Goal: Task Accomplishment & Management: Complete application form

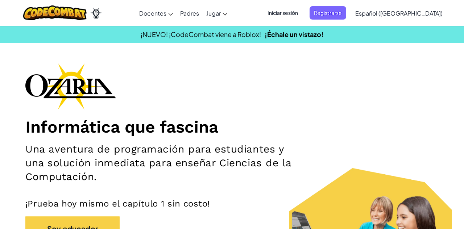
click at [342, 9] on font "Registrarse" at bounding box center [328, 12] width 28 height 7
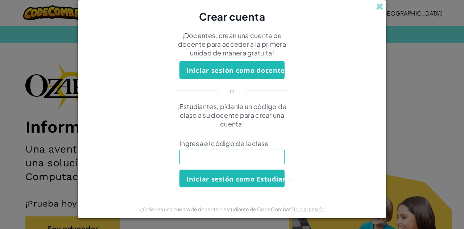
click at [267, 162] on input at bounding box center [232, 157] width 105 height 15
click at [275, 150] on input at bounding box center [232, 157] width 105 height 15
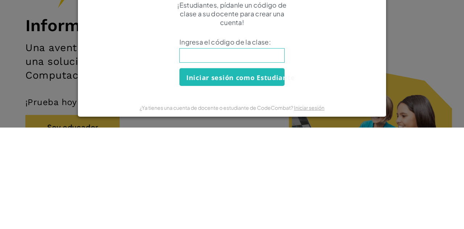
click at [391, 177] on div "Crear cuenta ¡Docentes, crean una cuenta de docente para acceder a la primera u…" at bounding box center [232, 114] width 464 height 229
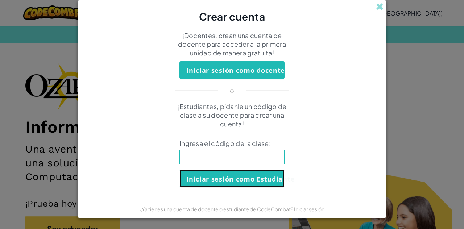
click at [265, 170] on button "Iniciar sesión como Estudiante" at bounding box center [232, 179] width 105 height 18
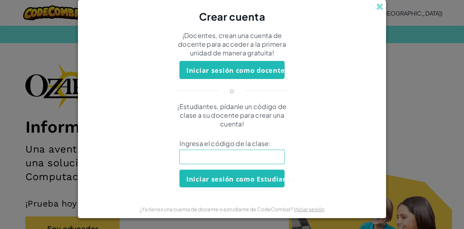
scroll to position [0, 0]
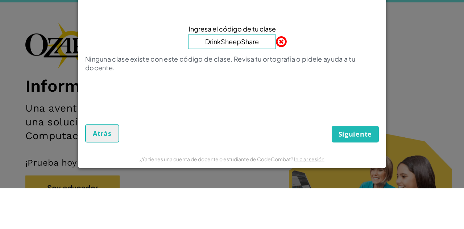
type input "DrinkSheepShare"
click at [419, 91] on div "Crear Cuenta de Estudiante Ingresa el código de tu clase DrinkSheepShare Ningun…" at bounding box center [232, 114] width 464 height 229
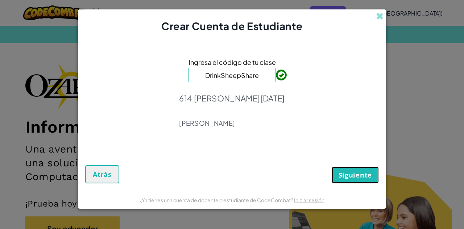
click at [365, 179] on font "Siguiente" at bounding box center [355, 175] width 33 height 9
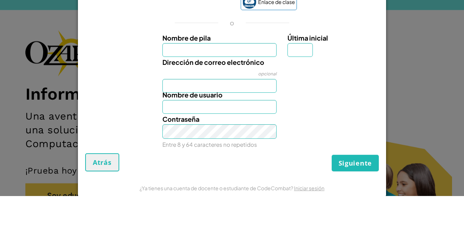
scroll to position [7, 0]
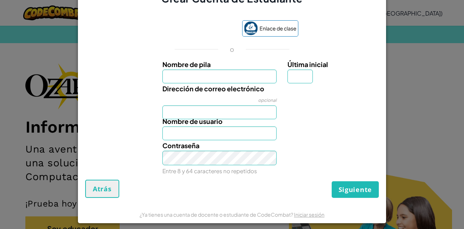
click at [249, 91] on font "Dirección de correo electrónico" at bounding box center [214, 89] width 102 height 8
click at [249, 106] on input "Dirección de correo electrónico" at bounding box center [220, 113] width 115 height 14
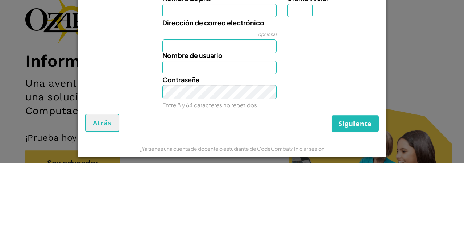
click at [393, 118] on div "Crear Cuenta de Estudiante Enlace de clase o Nombre de pila Última inicial Dire…" at bounding box center [232, 114] width 464 height 229
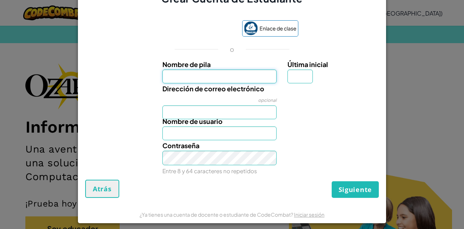
click at [266, 81] on input "Nombre de pila" at bounding box center [220, 77] width 115 height 14
type input "[PERSON_NAME]"
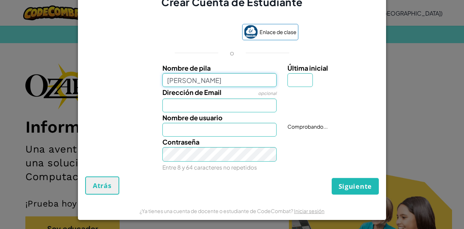
type input "[PERSON_NAME]"
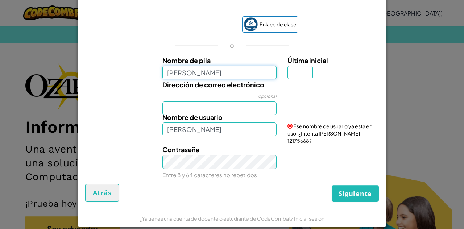
click at [262, 77] on input "[PERSON_NAME]" at bounding box center [220, 73] width 115 height 14
type input "[PERSON_NAME]"
click at [307, 78] on input "Última inicial" at bounding box center [300, 73] width 25 height 14
type input "[PERSON_NAME]"
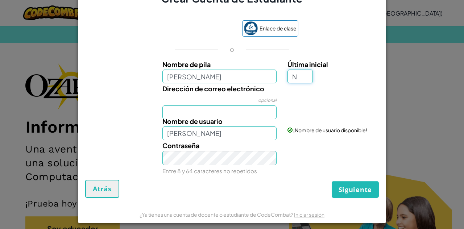
type input "N"
click at [411, 34] on div "Crear Cuenta de Estudiante Enlace de clase o Nombre de pila [PERSON_NAME] Últim…" at bounding box center [232, 114] width 464 height 229
type input "[PERSON_NAME] N"
click at [254, 116] on input "Dirección de correo electrónico" at bounding box center [220, 113] width 115 height 14
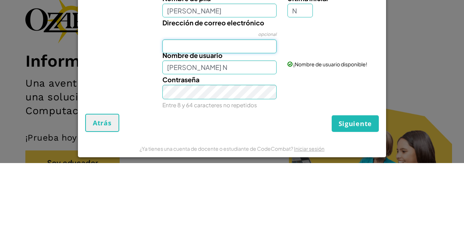
type input "[EMAIL_ADDRESS][DOMAIN_NAME]"
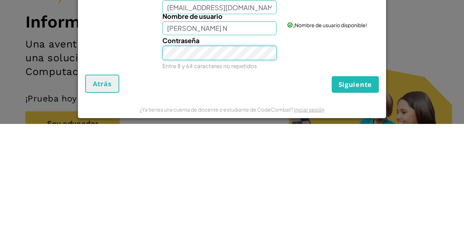
click at [332, 181] on button "Siguiente" at bounding box center [355, 189] width 47 height 17
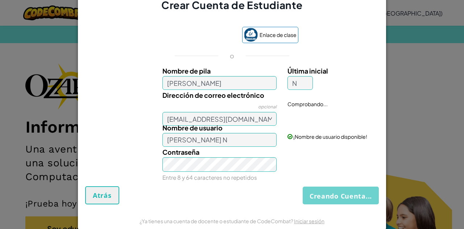
scroll to position [0, 0]
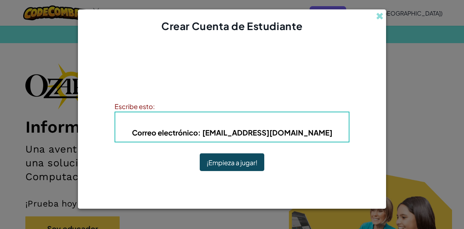
click at [208, 161] on font "¡Empieza a jugar!" at bounding box center [232, 163] width 51 height 8
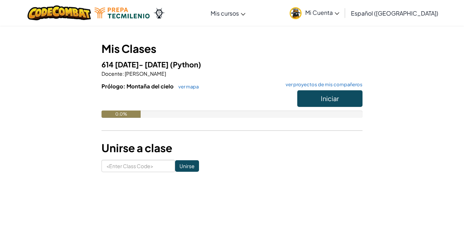
scroll to position [67, 0]
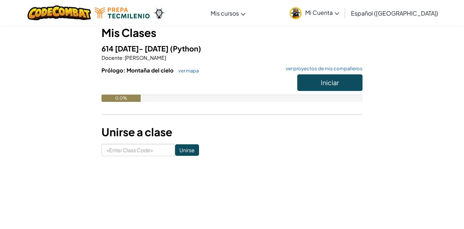
click at [397, 98] on div "¡Bienvenido a tu página de cursos! Mis Clases 614 Ago- dic 2025 (Python) Docent…" at bounding box center [232, 63] width 424 height 188
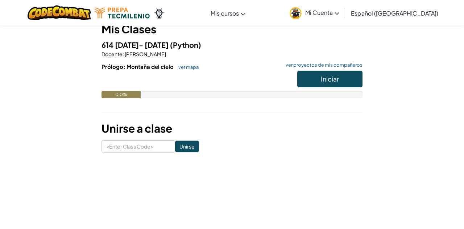
scroll to position [102, 0]
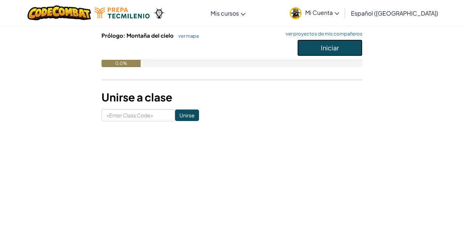
click at [324, 56] on button "Iniciar" at bounding box center [329, 48] width 65 height 17
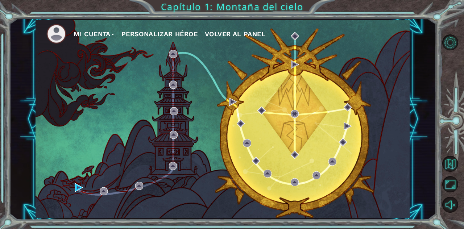
click at [60, 35] on img at bounding box center [56, 34] width 20 height 20
click at [183, 36] on button "Personalizar héroe" at bounding box center [160, 34] width 76 height 11
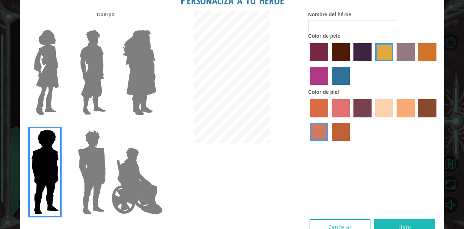
click at [85, 183] on img at bounding box center [92, 172] width 34 height 91
click at [109, 125] on input "Hero Garnet" at bounding box center [109, 125] width 0 height 0
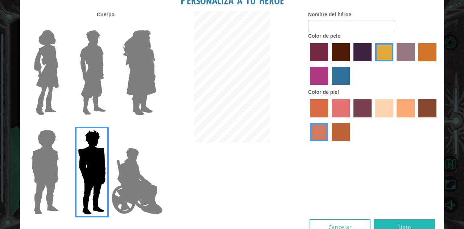
click at [37, 98] on img at bounding box center [46, 72] width 30 height 91
click at [62, 25] on input "Hero Connie" at bounding box center [62, 25] width 0 height 0
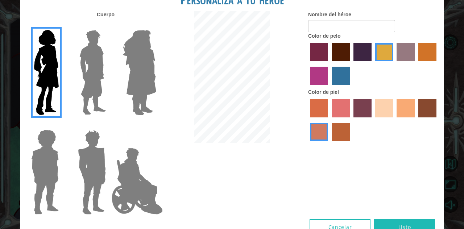
click at [87, 108] on img at bounding box center [93, 72] width 32 height 91
click at [109, 25] on input "Hero Lars" at bounding box center [109, 25] width 0 height 0
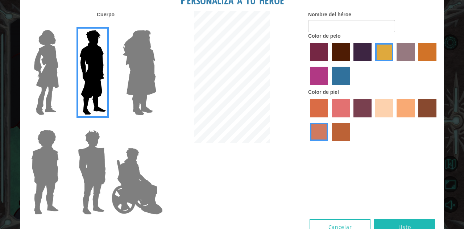
click at [144, 112] on img at bounding box center [140, 72] width 40 height 91
click at [156, 25] on input "Hero Amethyst" at bounding box center [156, 25] width 0 height 0
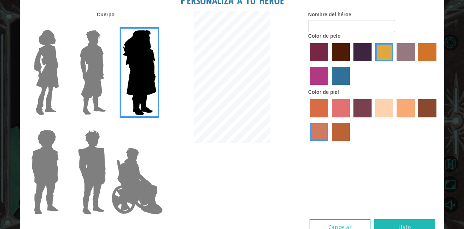
click at [104, 199] on img at bounding box center [92, 172] width 34 height 91
click at [109, 125] on input "Hero Garnet" at bounding box center [109, 125] width 0 height 0
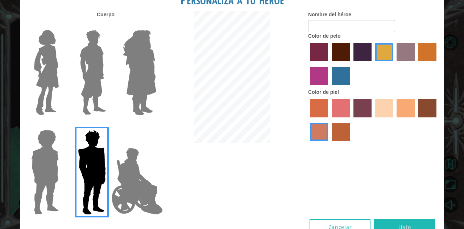
click at [114, 114] on div at bounding box center [137, 70] width 47 height 100
click at [91, 109] on img at bounding box center [93, 72] width 32 height 91
click at [109, 25] on input "Hero Lars" at bounding box center [109, 25] width 0 height 0
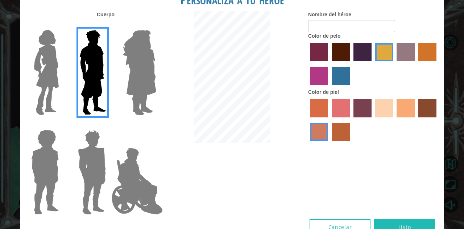
click at [98, 207] on img at bounding box center [92, 172] width 34 height 91
click at [109, 125] on input "Hero Garnet" at bounding box center [109, 125] width 0 height 0
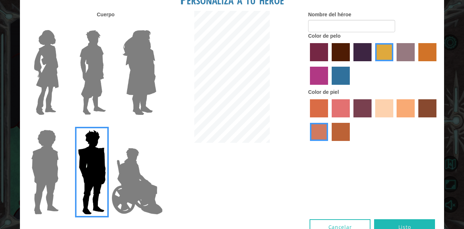
click at [389, 118] on label "sandy beach skin color" at bounding box center [384, 108] width 18 height 18
click at [373, 120] on input "sandy beach skin color" at bounding box center [373, 120] width 0 height 0
click at [403, 118] on label "tacao skin color" at bounding box center [406, 108] width 18 height 18
click at [395, 120] on input "tacao skin color" at bounding box center [395, 120] width 0 height 0
click at [388, 118] on label "sandy beach skin color" at bounding box center [384, 108] width 18 height 18
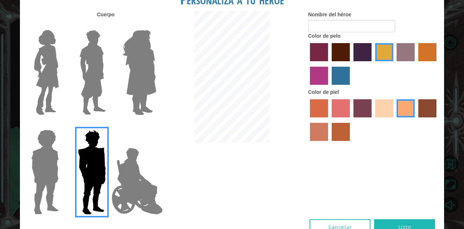
click at [373, 120] on input "sandy beach skin color" at bounding box center [373, 120] width 0 height 0
click at [332, 118] on label "froly skin color" at bounding box center [341, 108] width 18 height 18
click at [329, 120] on input "froly skin color" at bounding box center [329, 120] width 0 height 0
click at [348, 61] on label "maroon hair color" at bounding box center [341, 52] width 18 height 18
click at [329, 64] on input "maroon hair color" at bounding box center [329, 64] width 0 height 0
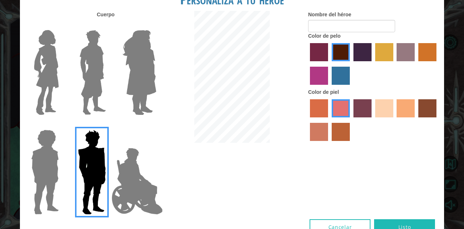
click at [391, 118] on label "sandy beach skin color" at bounding box center [384, 108] width 18 height 18
click at [373, 120] on input "sandy beach skin color" at bounding box center [373, 120] width 0 height 0
click at [420, 118] on label "karma skin color" at bounding box center [428, 108] width 18 height 18
click at [416, 120] on input "karma skin color" at bounding box center [416, 120] width 0 height 0
click at [392, 118] on label "sandy beach skin color" at bounding box center [384, 108] width 18 height 18
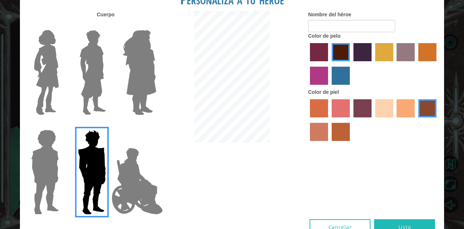
click at [373, 120] on input "sandy beach skin color" at bounding box center [373, 120] width 0 height 0
click at [401, 118] on label "tacao skin color" at bounding box center [406, 108] width 18 height 18
click at [395, 120] on input "tacao skin color" at bounding box center [395, 120] width 0 height 0
click at [121, 193] on img at bounding box center [137, 181] width 57 height 73
click at [156, 125] on input "Hero Jamie" at bounding box center [156, 125] width 0 height 0
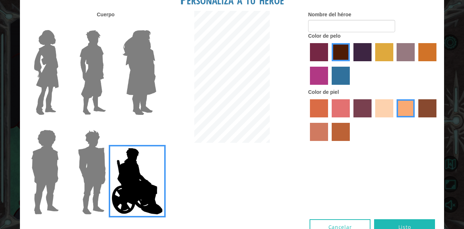
click at [88, 191] on img at bounding box center [92, 172] width 34 height 91
click at [109, 125] on input "Hero Garnet" at bounding box center [109, 125] width 0 height 0
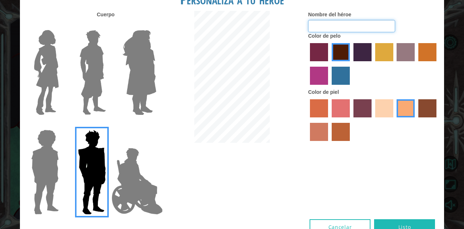
click at [358, 32] on input "Nombre del héroe" at bounding box center [351, 26] width 87 height 12
type input "S"
type input "Berserk"
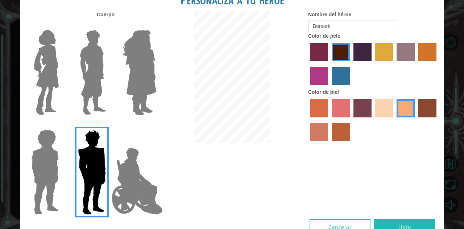
click at [446, 57] on div "Personaliza a tu héroe Cuerpo Nombre del héroe Berserk Color de pelo Color de p…" at bounding box center [232, 114] width 464 height 229
click at [342, 85] on label "lachmara hair color" at bounding box center [341, 76] width 18 height 18
click at [329, 87] on input "lachmara hair color" at bounding box center [329, 87] width 0 height 0
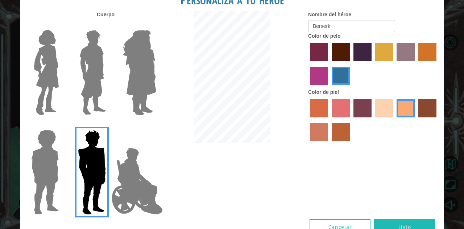
click at [322, 85] on label "medium red violet hair color" at bounding box center [319, 76] width 18 height 18
click at [438, 64] on input "medium red violet hair color" at bounding box center [438, 64] width 0 height 0
click at [398, 61] on label "bazaar hair color" at bounding box center [406, 52] width 18 height 18
click at [395, 64] on input "bazaar hair color" at bounding box center [395, 64] width 0 height 0
click at [405, 229] on button "Listo" at bounding box center [404, 227] width 61 height 16
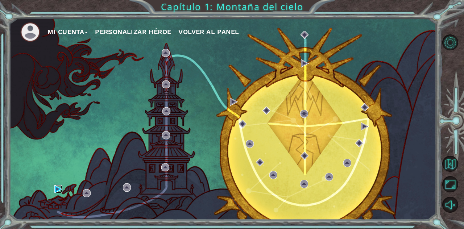
click at [59, 193] on img at bounding box center [58, 189] width 8 height 8
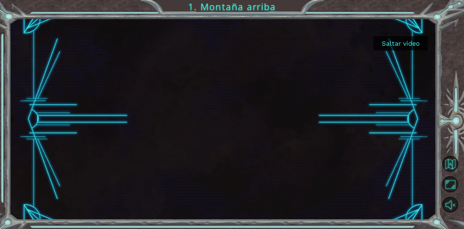
click at [449, 213] on button "Sonido encendido" at bounding box center [451, 205] width 16 height 16
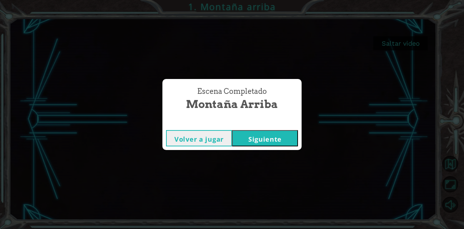
click at [277, 147] on button "Siguiente" at bounding box center [265, 138] width 66 height 16
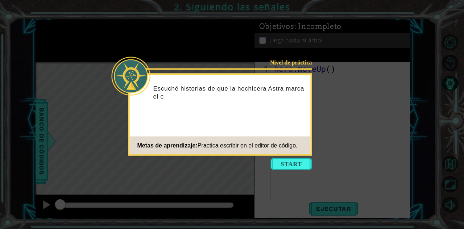
click at [366, 69] on icon at bounding box center [232, 132] width 464 height 264
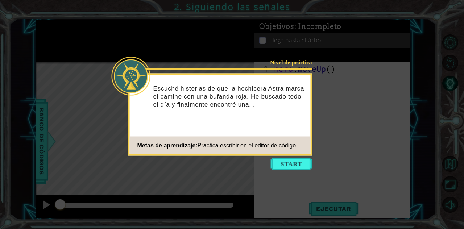
click at [296, 166] on button "Start" at bounding box center [291, 165] width 41 height 12
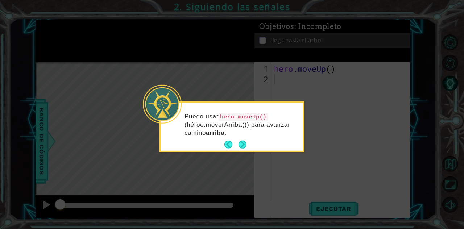
click at [244, 149] on button "Next" at bounding box center [243, 145] width 8 height 8
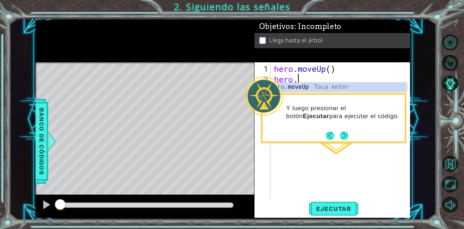
type textarea "hero."
click at [307, 86] on div "hero. moveUp Toca enter" at bounding box center [337, 96] width 137 height 26
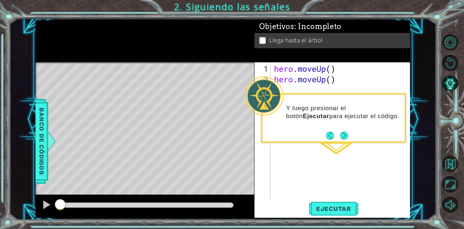
type textarea "hero.moveUp()"
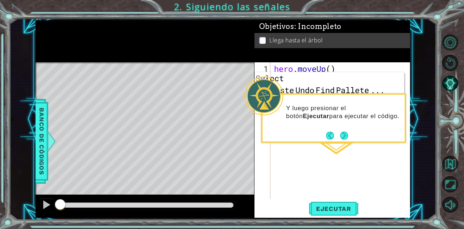
click at [98, 88] on div "Level Map" at bounding box center [203, 169] width 335 height 214
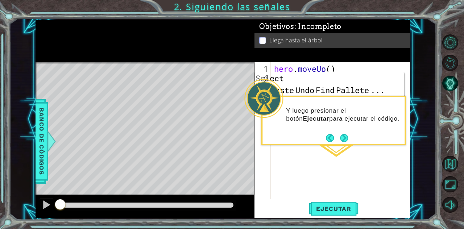
click at [342, 215] on button "Ejecutar" at bounding box center [334, 209] width 50 height 16
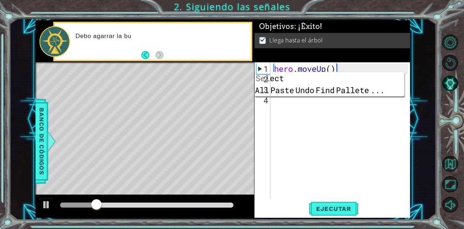
click at [65, 87] on div "Level Map" at bounding box center [203, 169] width 335 height 214
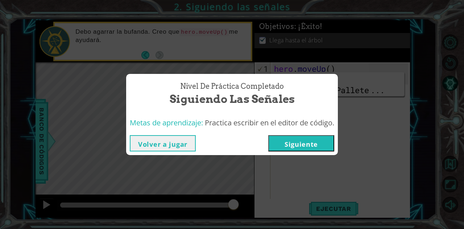
click at [314, 151] on button "Siguiente" at bounding box center [301, 143] width 66 height 16
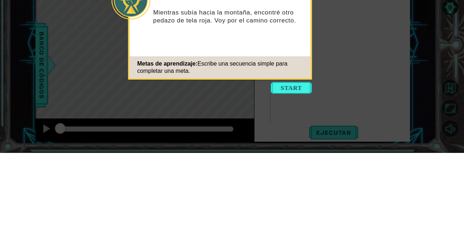
click at [294, 169] on button "Start" at bounding box center [291, 165] width 41 height 12
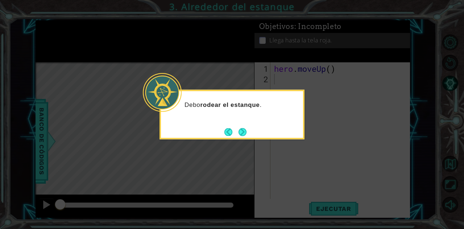
click at [246, 134] on button "Next" at bounding box center [243, 132] width 8 height 8
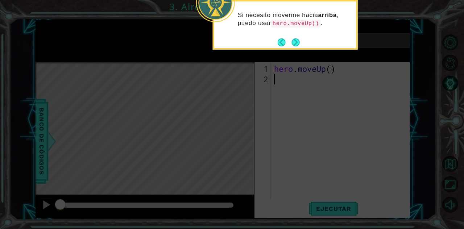
click at [350, 83] on icon at bounding box center [232, 37] width 464 height 383
click at [298, 44] on button "Next" at bounding box center [296, 42] width 8 height 8
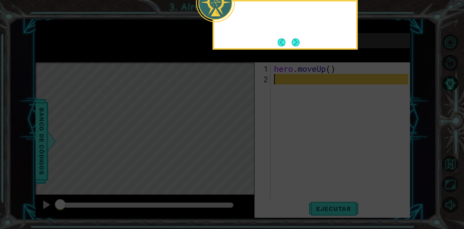
click at [299, 44] on button "Next" at bounding box center [296, 42] width 8 height 8
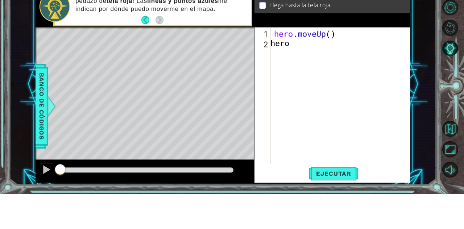
type textarea "hero."
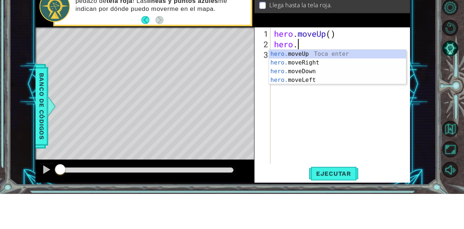
scroll to position [0, 1]
click at [311, 89] on div "hero. moveUp Toca enter hero. moveRight Toca enter hero. moveDown Toca enter he…" at bounding box center [337, 111] width 137 height 52
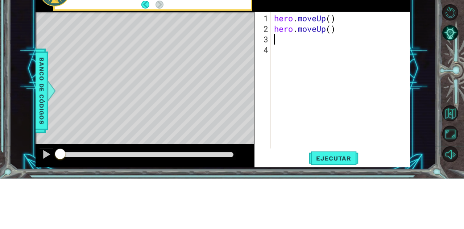
scroll to position [0, 0]
type textarea "hero."
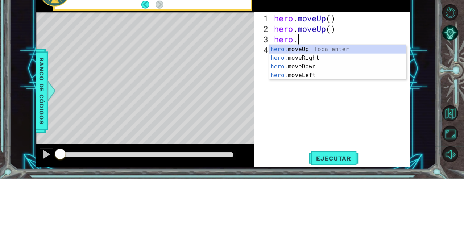
scroll to position [0, 1]
click at [347, 99] on div "hero. moveUp Toca enter hero. moveRight Toca enter hero. moveDown Toca enter he…" at bounding box center [337, 121] width 137 height 52
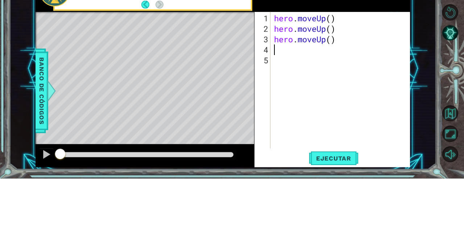
scroll to position [0, 0]
type textarea "hero."
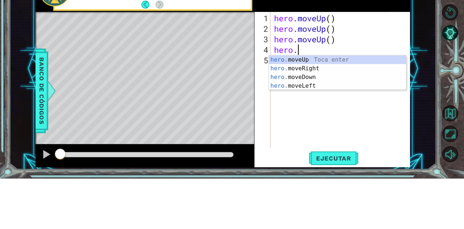
click at [315, 119] on div "hero. moveUp Toca enter hero. moveRight Toca enter hero. moveDown Toca enter he…" at bounding box center [337, 132] width 137 height 52
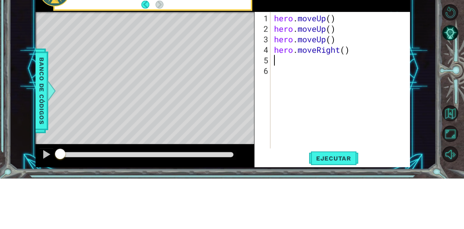
scroll to position [0, 0]
type textarea "hero."
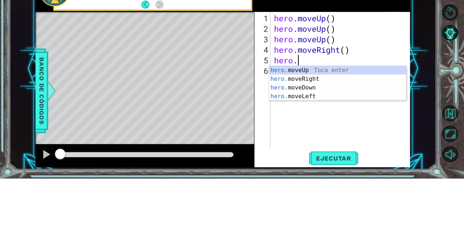
click at [334, 122] on div "hero. moveUp Toca enter hero. moveRight Toca enter hero. moveDown Toca enter he…" at bounding box center [337, 142] width 137 height 52
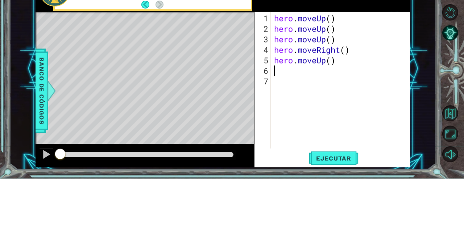
click at [440, 110] on div "1 ההההההההההההההההההההההההההההההההההההההההההההההההההההההההההההההההההההההההההההה…" at bounding box center [232, 114] width 464 height 229
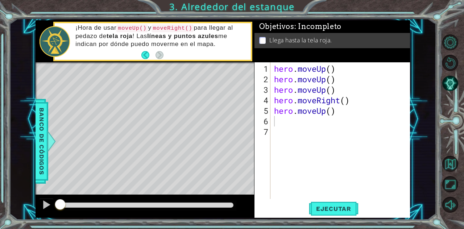
click at [340, 212] on span "Ejecutar" at bounding box center [334, 208] width 50 height 7
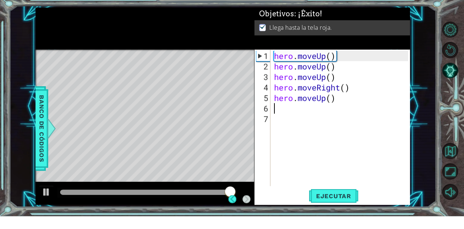
scroll to position [0, 0]
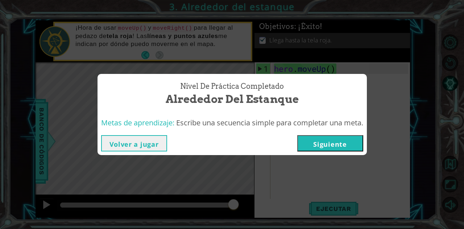
click at [346, 146] on button "Siguiente" at bounding box center [330, 143] width 66 height 16
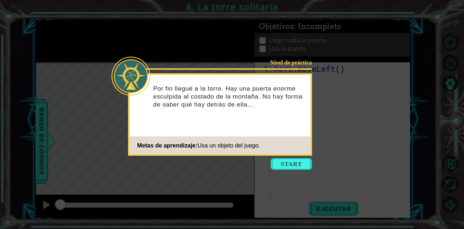
click at [418, 85] on icon at bounding box center [232, 114] width 464 height 229
click at [293, 169] on button "Start" at bounding box center [291, 165] width 41 height 12
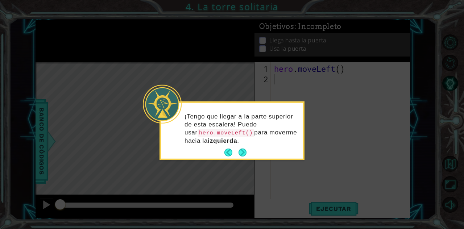
click at [244, 155] on button "Next" at bounding box center [242, 152] width 8 height 8
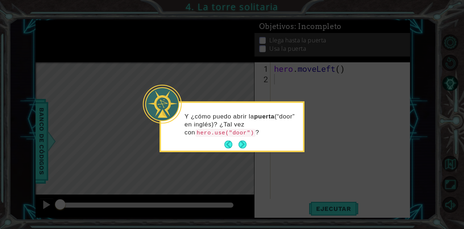
click at [241, 146] on button "Next" at bounding box center [243, 145] width 8 height 8
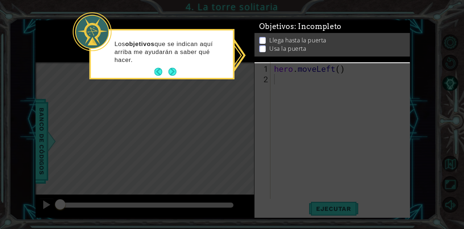
click at [177, 77] on div "Los objetivos que se indican aquí arriba me ayudarán a saber qué hacer." at bounding box center [162, 55] width 142 height 45
click at [170, 69] on button "Next" at bounding box center [172, 72] width 8 height 8
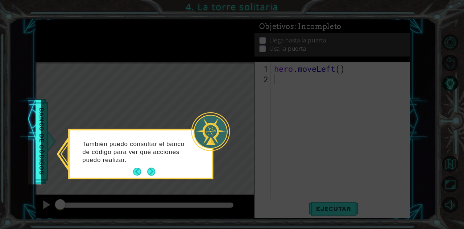
click at [153, 176] on button "Next" at bounding box center [151, 172] width 8 height 8
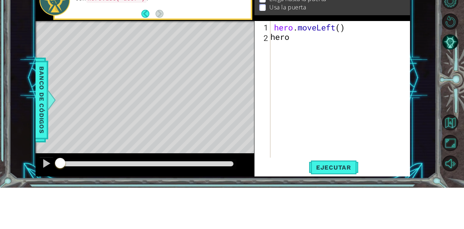
type textarea "hero."
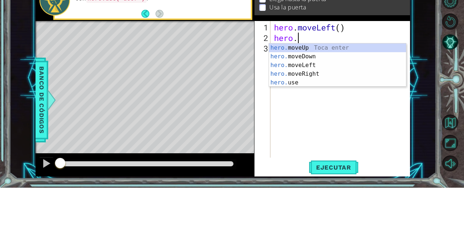
scroll to position [0, 1]
click at [312, 106] on div "hero. moveUp Toca enter hero. moveDown Toca enter hero. moveLeft Toca enter her…" at bounding box center [337, 115] width 137 height 61
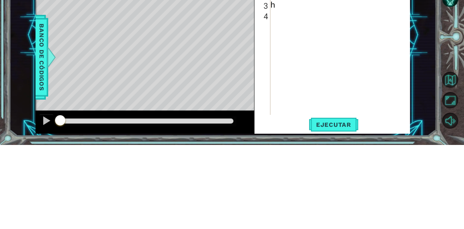
scroll to position [0, 0]
type textarea "hero."
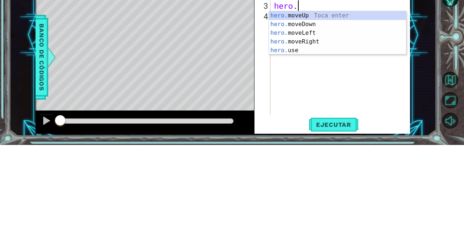
scroll to position [0, 1]
click at [320, 101] on div "hero. moveUp Toca enter hero. moveDown Toca enter hero. moveLeft Toca enter her…" at bounding box center [337, 125] width 137 height 61
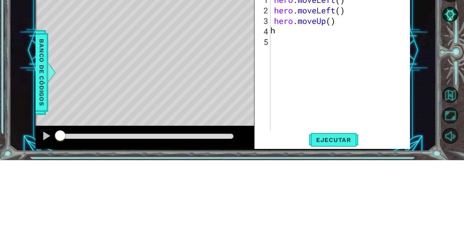
scroll to position [0, 0]
type textarea "hero."
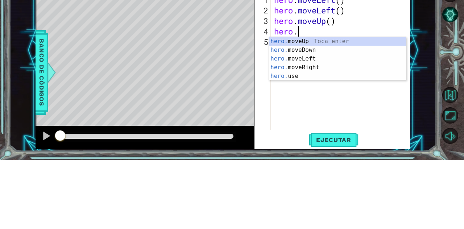
click at [344, 110] on div "hero. moveUp Toca enter hero. moveDown Toca enter hero. moveLeft Toca enter her…" at bounding box center [337, 136] width 137 height 61
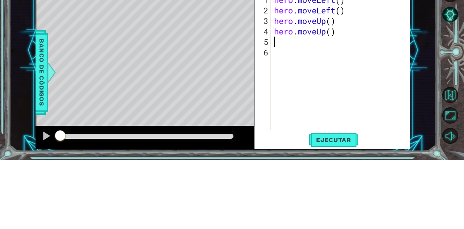
scroll to position [0, 0]
type textarea "hero."
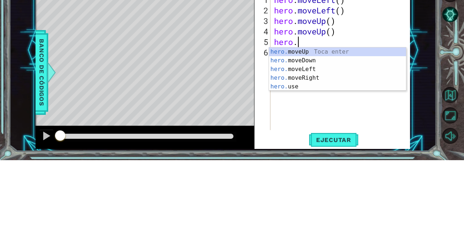
scroll to position [0, 1]
click at [313, 148] on div "hero. moveUp Toca enter hero. moveDown Toca enter hero. moveLeft Toca enter her…" at bounding box center [337, 146] width 137 height 61
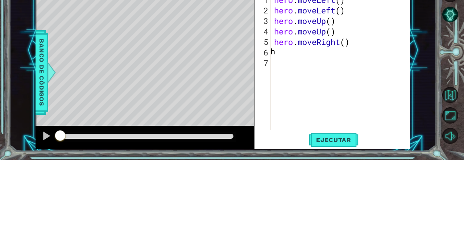
scroll to position [0, 0]
type textarea "hero."
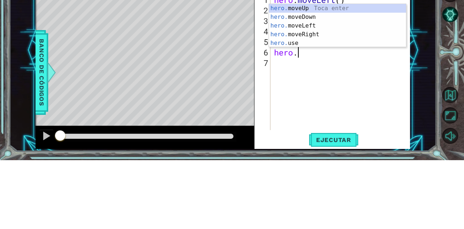
click at [315, 105] on div "hero. moveUp Toca enter hero. moveDown Toca enter hero. moveLeft Toca enter her…" at bounding box center [337, 103] width 137 height 61
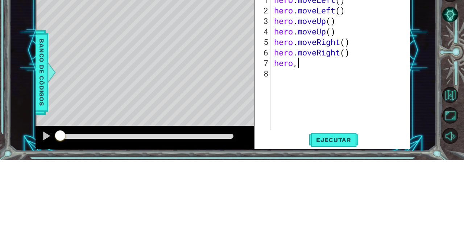
scroll to position [0, 0]
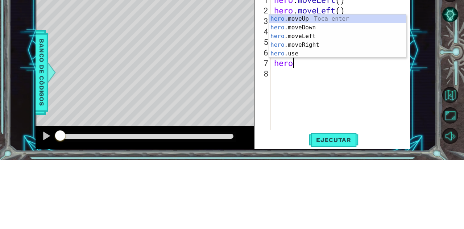
click at [293, 126] on div "hero .moveUp Toca enter hero .moveDown Toca enter hero .moveLeft Toca enter her…" at bounding box center [337, 113] width 137 height 61
type textarea "hero.use("name")"
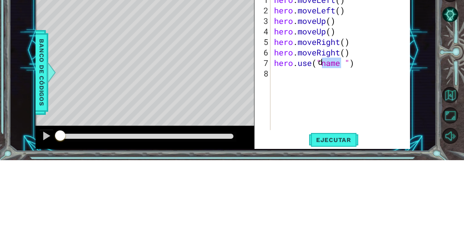
scroll to position [0, 0]
click at [422, 117] on div "1 ההההההההההההההההההההההההההההההההההההההההההההההההההההההההההההההההההההההההההההה…" at bounding box center [222, 119] width 427 height 202
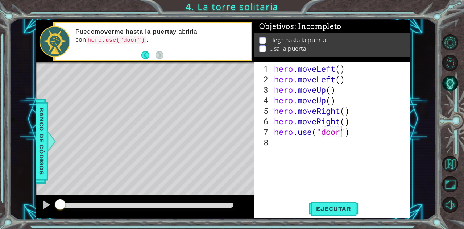
click at [348, 214] on button "Ejecutar" at bounding box center [334, 209] width 50 height 16
type textarea "hero.use("door")"
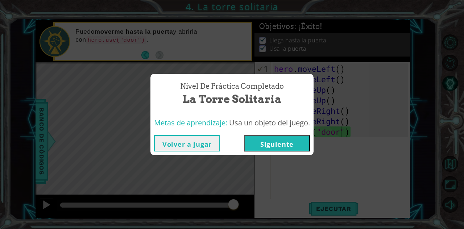
click at [292, 140] on button "Siguiente" at bounding box center [277, 143] width 66 height 16
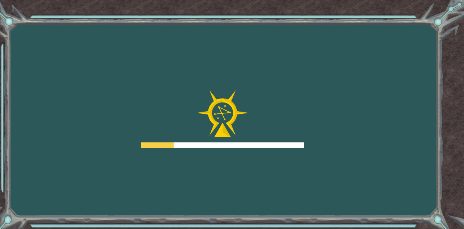
click at [285, 146] on div at bounding box center [222, 145] width 163 height 5
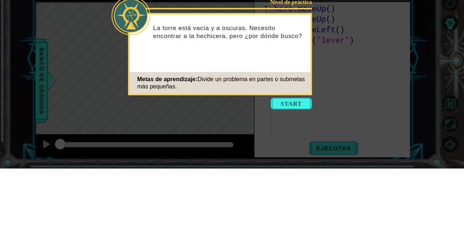
click at [286, 161] on button "Start" at bounding box center [291, 165] width 41 height 12
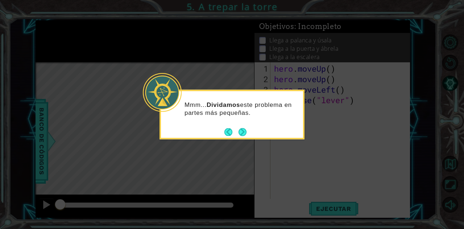
click at [246, 133] on button "Next" at bounding box center [242, 132] width 8 height 8
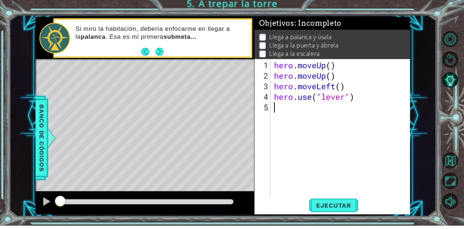
click at [164, 54] on button "Next" at bounding box center [159, 55] width 9 height 9
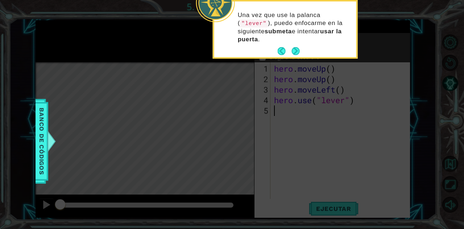
click at [303, 53] on div "Una vez que use la palanca ( "lever" ), puedo enfocarme en la siguiente submeta…" at bounding box center [285, 30] width 142 height 53
click at [299, 50] on button "Next" at bounding box center [296, 51] width 12 height 12
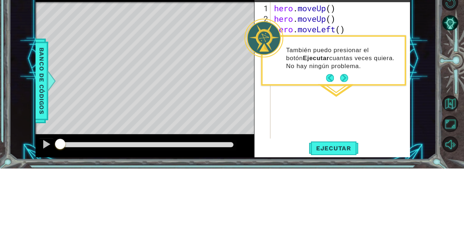
click at [345, 141] on button "Next" at bounding box center [344, 139] width 8 height 8
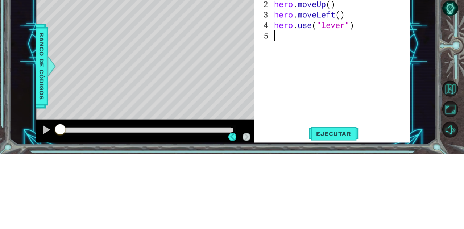
scroll to position [35, 0]
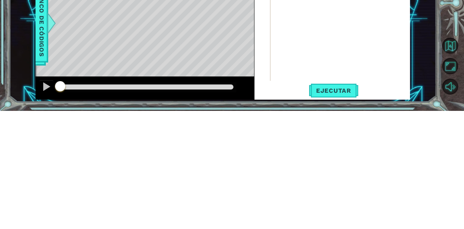
click at [345, 209] on span "Ejecutar" at bounding box center [334, 208] width 50 height 7
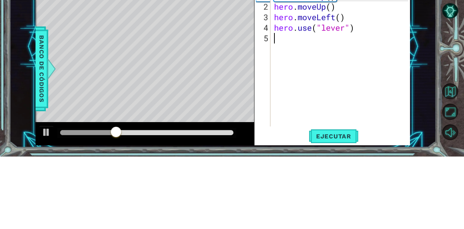
scroll to position [0, 0]
type textarea "hero."
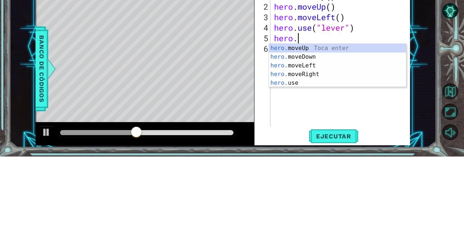
click at [310, 148] on div "hero. moveUp Toca enter hero. moveDown Toca enter hero. moveLeft Toca enter her…" at bounding box center [337, 146] width 137 height 61
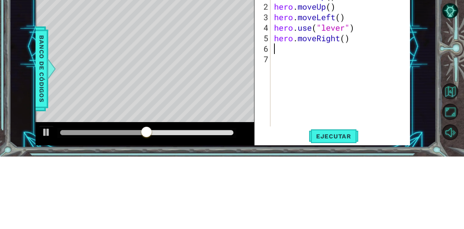
scroll to position [0, 0]
type textarea "hero."
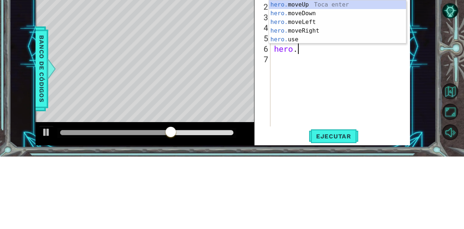
click at [313, 104] on div "hero. moveUp Toca enter hero. moveDown Toca enter hero. moveLeft Toca enter her…" at bounding box center [337, 103] width 137 height 61
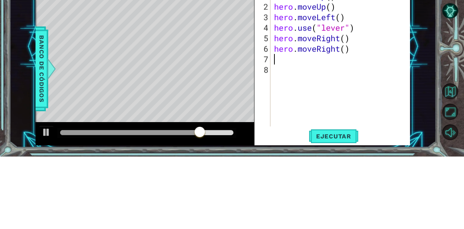
scroll to position [0, 0]
type textarea "hero."
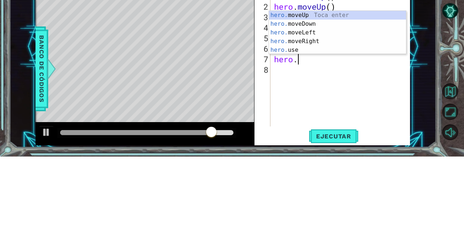
scroll to position [0, 1]
click at [312, 113] on div "hero. moveUp Toca enter hero. moveDown Toca enter hero. moveLeft Toca enter her…" at bounding box center [337, 113] width 137 height 61
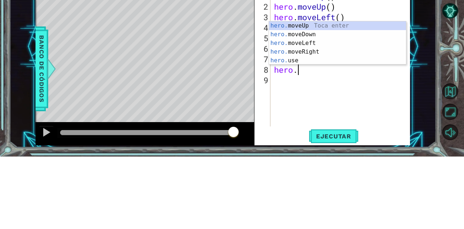
click at [290, 133] on div "hero. moveUp Toca enter hero. moveDown Toca enter hero. moveLeft Toca enter her…" at bounding box center [337, 124] width 137 height 61
type textarea "hero.use("name")"
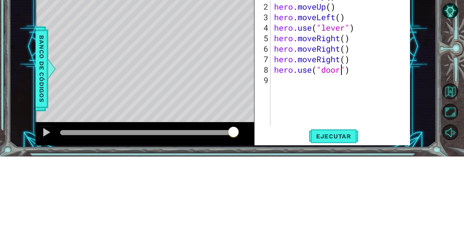
type textarea "hero.use("door")"
click at [430, 160] on div "1 ההההההההההההההההההההההההההההההההההההההההההההההההההההההההההההההההההההההההההההה…" at bounding box center [222, 119] width 427 height 202
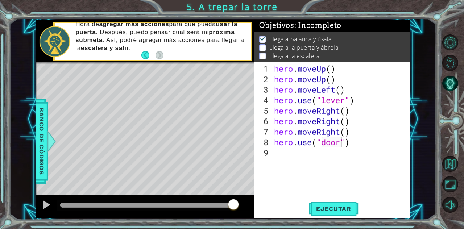
click at [343, 208] on span "Ejecutar" at bounding box center [334, 208] width 50 height 7
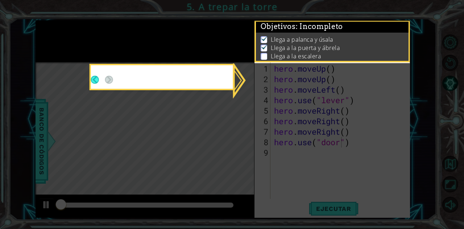
scroll to position [1, 0]
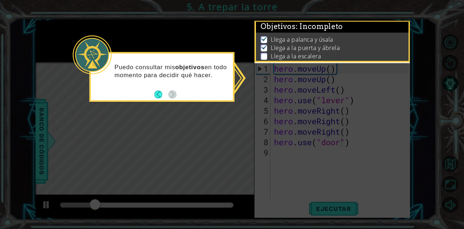
click at [424, 92] on icon at bounding box center [232, 114] width 464 height 229
click at [230, 75] on icon at bounding box center [232, 114] width 464 height 229
click at [308, 55] on p "Llega a la escalera" at bounding box center [296, 56] width 50 height 8
click at [406, 22] on div "Objetivos : Incompleto" at bounding box center [332, 27] width 153 height 12
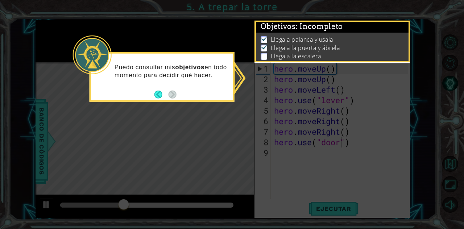
click at [181, 56] on div "Puedo consultar mis objetivos en todo momento para decidir qué hacer." at bounding box center [162, 74] width 142 height 37
click at [284, 38] on p "Llega a palanca y úsala" at bounding box center [302, 40] width 62 height 8
click at [290, 43] on p "Llega a palanca y úsala" at bounding box center [302, 40] width 62 height 8
click at [299, 40] on p "Llega a palanca y úsala" at bounding box center [302, 40] width 62 height 8
click at [288, 48] on p "Llega a la puerta y ábrela" at bounding box center [305, 48] width 69 height 8
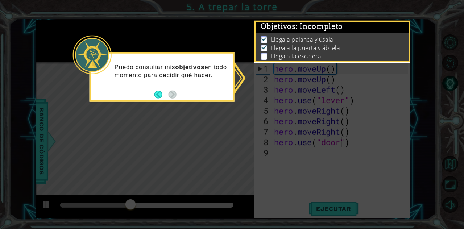
click at [269, 55] on li "Llega a la escalera" at bounding box center [333, 56] width 145 height 8
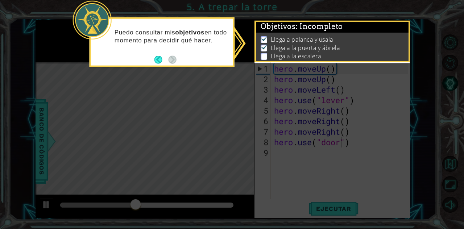
scroll to position [0, 0]
click at [345, 45] on li "Llega a la puerta y ábrela" at bounding box center [333, 48] width 145 height 8
click at [347, 41] on li "Llega a palanca y úsala" at bounding box center [333, 40] width 145 height 8
click at [344, 39] on li "Llega a palanca y úsala" at bounding box center [333, 40] width 145 height 8
click at [164, 58] on button "Back" at bounding box center [162, 59] width 14 height 8
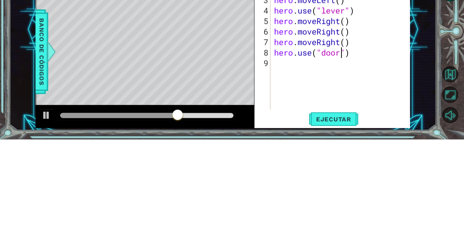
click at [281, 159] on div "hero . moveUp ( ) hero . moveUp ( ) hero . moveLeft ( ) hero . use ( "lever" ) …" at bounding box center [343, 142] width 140 height 158
type textarea "hero."
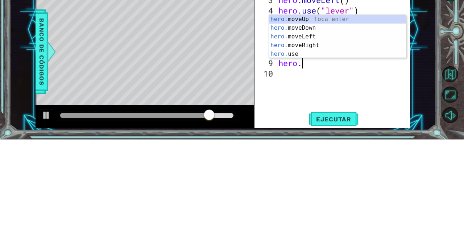
click at [316, 110] on div "hero. moveUp Toca enter hero. moveDown Toca enter hero. moveLeft Toca enter her…" at bounding box center [337, 134] width 137 height 61
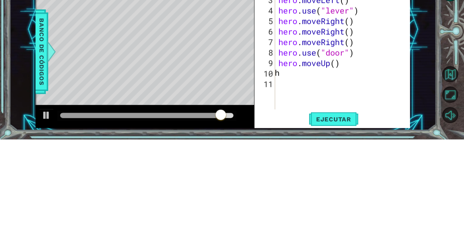
scroll to position [0, 0]
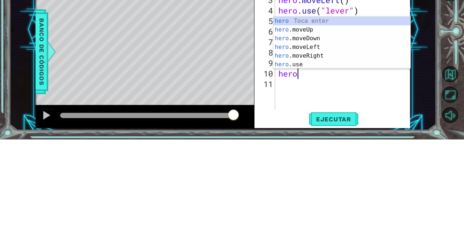
type textarea "hero."
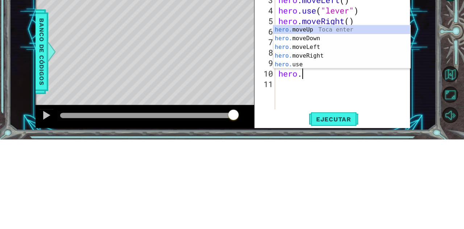
click at [329, 120] on div "hero. moveUp Toca enter hero. moveDown Toca enter hero. moveLeft Toca enter her…" at bounding box center [341, 145] width 137 height 61
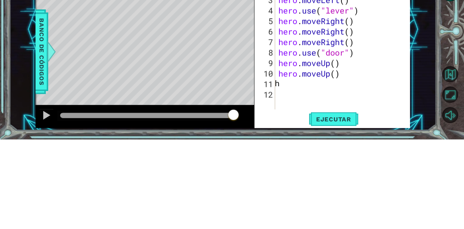
scroll to position [0, 0]
type textarea "hero."
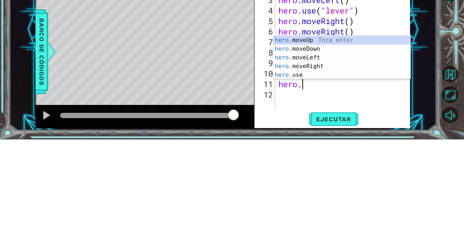
click at [319, 150] on div "hero. moveUp Toca enter hero. moveDown Toca enter hero. moveLeft Toca enter her…" at bounding box center [341, 156] width 137 height 61
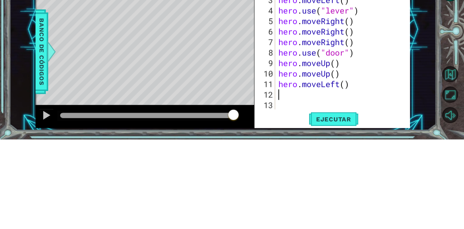
scroll to position [0, 0]
type textarea "hero."
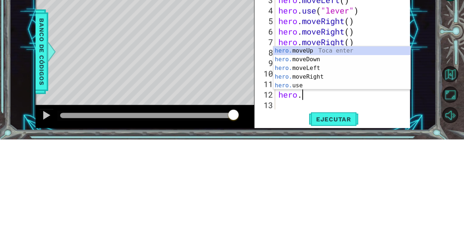
scroll to position [0, 1]
click at [319, 169] on div "hero. moveUp Toca enter hero. moveDown Toca enter hero. moveLeft Toca enter her…" at bounding box center [341, 166] width 137 height 61
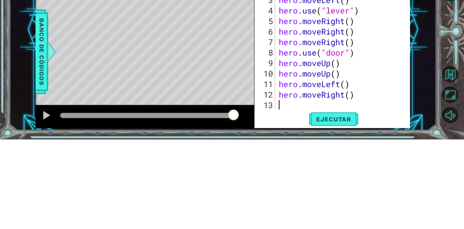
scroll to position [10, 0]
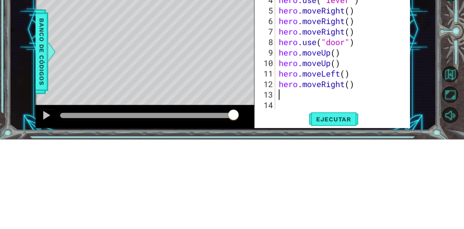
click at [348, 173] on div "hero . moveUp ( ) hero . moveLeft ( ) hero . use ( "lever" ) hero . moveRight (…" at bounding box center [344, 142] width 135 height 158
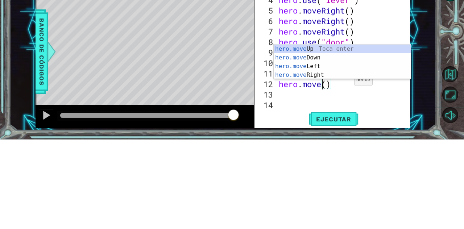
scroll to position [0, 2]
click at [322, 159] on div "hero.move Up Toca enter hero.move Down Toca enter hero.move Left Toca enter her…" at bounding box center [342, 160] width 137 height 52
type textarea "hero.moveLeft"
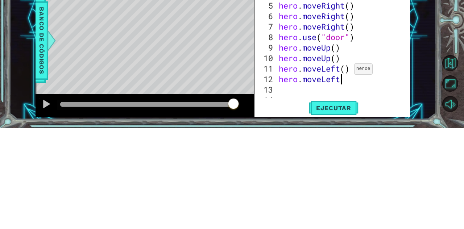
scroll to position [4, 0]
click at [284, 195] on div "hero . moveUp ( ) hero . moveUp ( ) hero . moveLeft ( ) hero . use ( "lever" ) …" at bounding box center [344, 138] width 135 height 158
type textarea "hero."
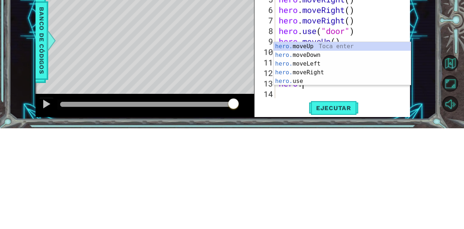
click at [317, 164] on div "hero. moveUp Toca enter hero. moveDown Toca enter hero. moveLeft Toca enter her…" at bounding box center [342, 173] width 137 height 61
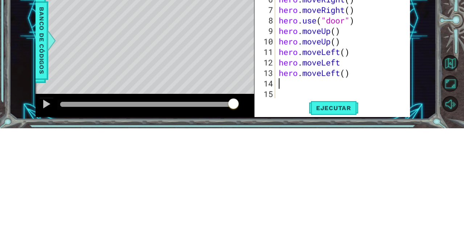
click at [287, 190] on div "hero . moveLeft ( ) hero . use ( "lever" ) hero . moveRight ( ) hero . moveRigh…" at bounding box center [344, 142] width 135 height 158
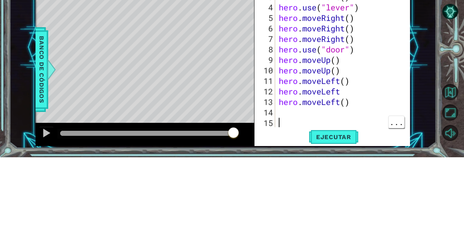
scroll to position [0, 0]
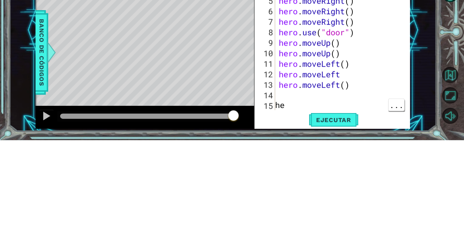
type textarea "h"
click at [287, 185] on div "hero . moveLeft ( ) hero . use ( "lever" ) hero . moveRight ( ) hero . moveRigh…" at bounding box center [344, 142] width 135 height 158
type textarea "hero."
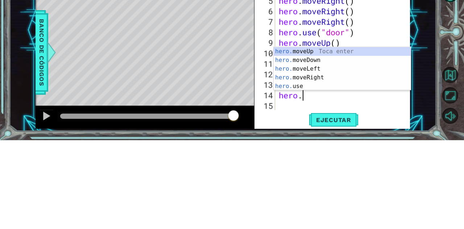
click at [322, 140] on div "hero. moveUp Toca enter hero. moveDown Toca enter hero. moveLeft Toca enter her…" at bounding box center [342, 166] width 137 height 61
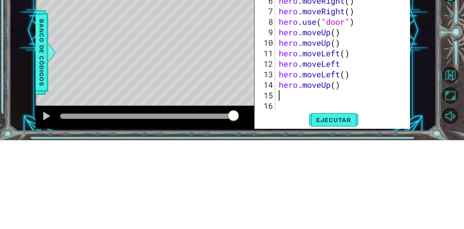
scroll to position [31, 0]
click at [439, 162] on div "1 ההההההההההההההההההההההההההההההההההההההההההההההההההההההההההההההההההההההההההההה…" at bounding box center [232, 114] width 464 height 229
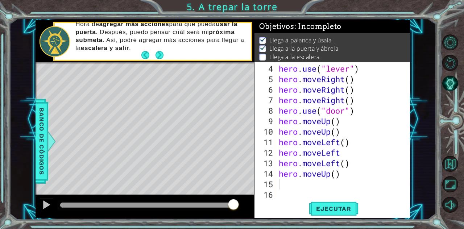
click at [348, 213] on span "Ejecutar" at bounding box center [334, 208] width 50 height 7
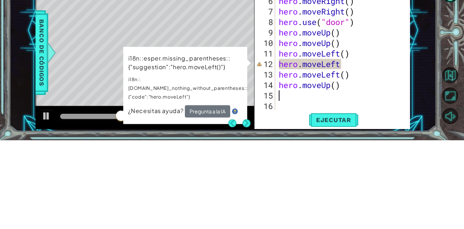
scroll to position [16, 0]
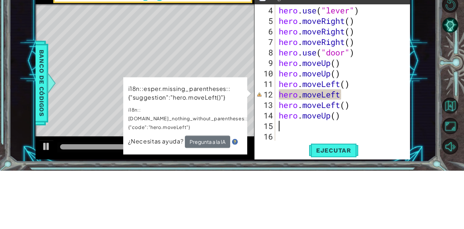
click at [337, 154] on div "hero . use ( "lever" ) hero . moveRight ( ) hero . moveRight ( ) hero . moveRig…" at bounding box center [344, 142] width 135 height 158
click at [342, 157] on div "hero . use ( "lever" ) hero . moveRight ( ) hero . moveRight ( ) hero . moveRig…" at bounding box center [344, 142] width 135 height 158
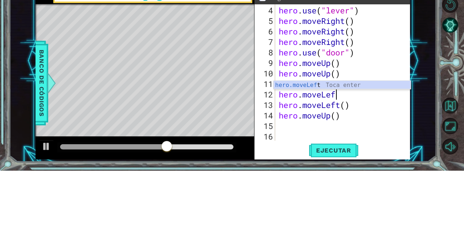
type textarea "hero.moveLe"
click at [320, 143] on div "hero.moveLe ft Toca enter" at bounding box center [342, 152] width 137 height 26
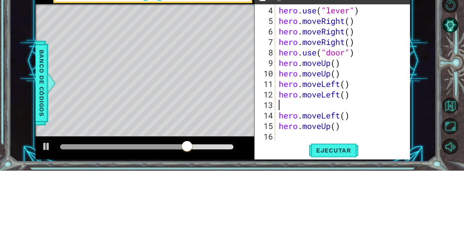
click at [425, 152] on div "1 ההההההההההההההההההההההההההההההההההההההההההההההההההההההההההההההההההההההההההההה…" at bounding box center [222, 119] width 427 height 202
click at [435, 70] on div "1 ההההההההההההההההההההההההההההההההההההההההההההההההההההההההההההההההההההההההההההה…" at bounding box center [222, 119] width 427 height 202
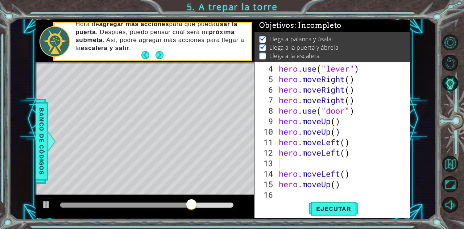
scroll to position [32, 0]
click at [346, 209] on span "Ejecutar" at bounding box center [334, 208] width 50 height 7
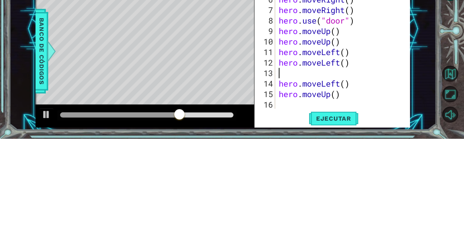
scroll to position [16, 0]
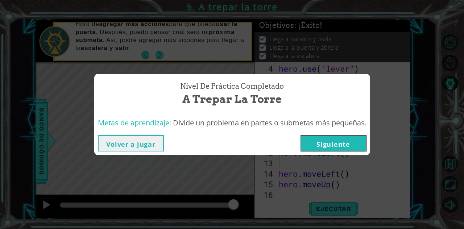
click at [345, 142] on button "Siguiente" at bounding box center [334, 143] width 66 height 16
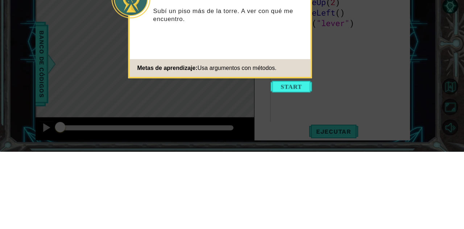
click at [291, 166] on button "Start" at bounding box center [291, 165] width 41 height 12
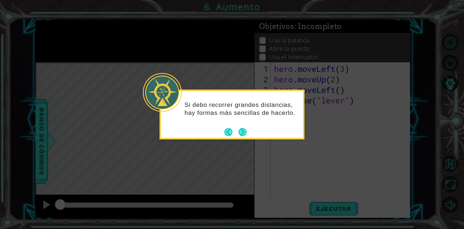
click at [244, 134] on button "Next" at bounding box center [243, 132] width 8 height 8
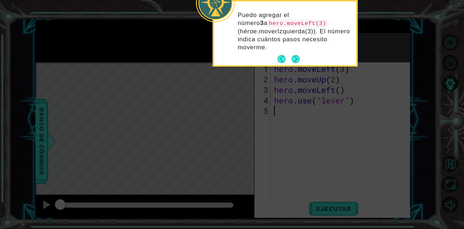
click at [298, 60] on button "Next" at bounding box center [295, 59] width 9 height 9
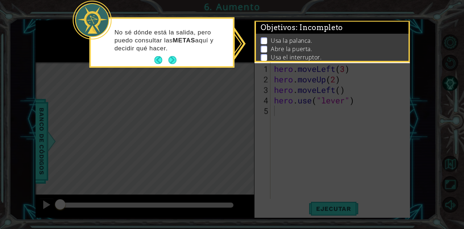
click at [175, 60] on button "Next" at bounding box center [172, 60] width 8 height 8
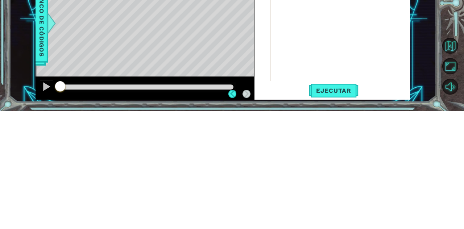
scroll to position [35, 0]
click at [348, 210] on span "Ejecutar" at bounding box center [334, 208] width 50 height 7
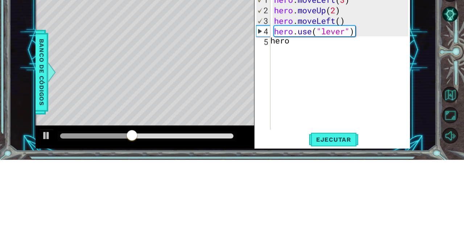
scroll to position [0, 1]
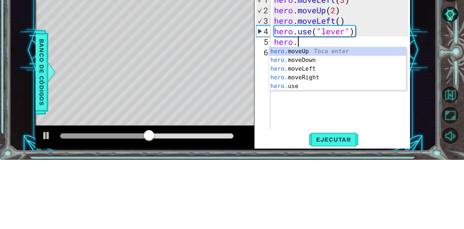
click at [312, 139] on div "hero. moveUp Toca enter hero. moveDown Toca enter hero. moveLeft Toca enter her…" at bounding box center [337, 146] width 137 height 61
type textarea "hero.moveLeft(1)"
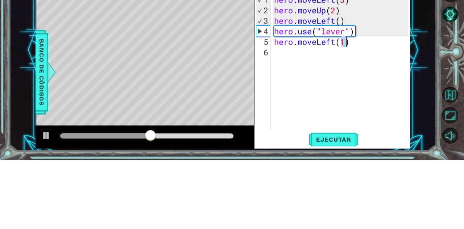
scroll to position [0, 3]
click at [284, 128] on div "hero . moveLeft ( 3 ) hero . moveUp ( 2 ) hero . moveLeft ( ) hero . use ( "lev…" at bounding box center [343, 142] width 140 height 158
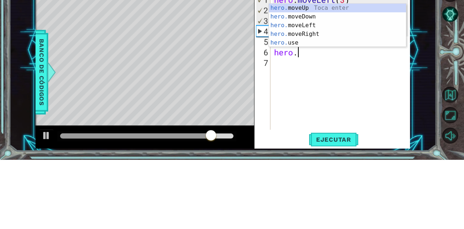
click at [295, 112] on div "hero. moveUp Toca enter hero. moveDown Toca enter hero. moveLeft Toca enter her…" at bounding box center [337, 103] width 137 height 61
type textarea "hero.use("name")"
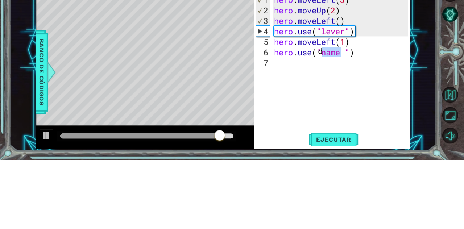
scroll to position [0, 0]
click at [283, 137] on div "hero . moveLeft ( 3 ) hero . moveUp ( 2 ) hero . moveLeft ( ) hero . use ( "lev…" at bounding box center [343, 142] width 140 height 158
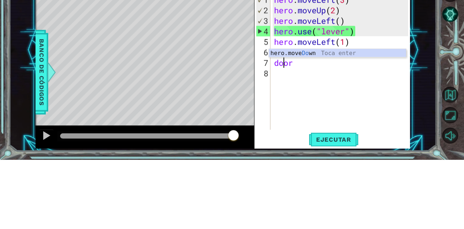
click at [0, 0] on span "..." at bounding box center [0, 0] width 0 height 0
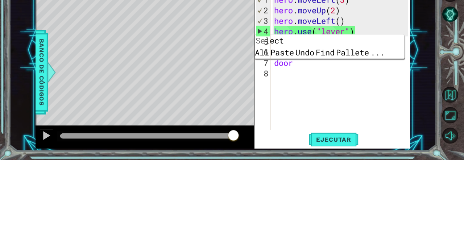
click at [298, 137] on div "hero . moveLeft ( 3 ) hero . moveUp ( 2 ) hero . moveLeft ( ) hero . use ( "lev…" at bounding box center [343, 142] width 140 height 158
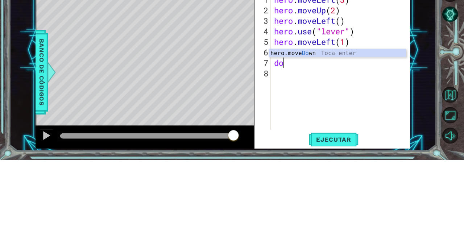
scroll to position [0, 0]
type textarea "d"
click at [348, 123] on div "hero . moveLeft ( 3 ) hero . moveUp ( 2 ) hero . moveLeft ( ) hero . use ( "lev…" at bounding box center [343, 142] width 140 height 158
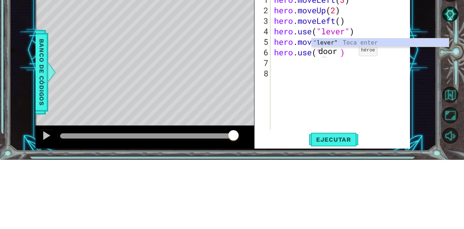
click at [290, 138] on div "hero . moveLeft ( 3 ) hero . moveUp ( 2 ) hero . moveLeft ( ) hero . use ( "lev…" at bounding box center [343, 142] width 140 height 158
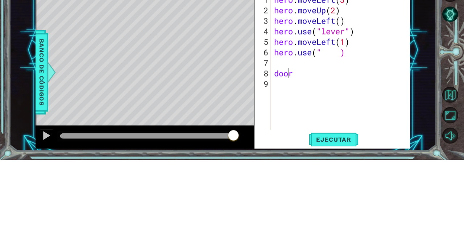
click at [326, 125] on div "hero . moveLeft ( 3 ) hero . moveUp ( 2 ) hero . moveLeft ( ) hero . use ( "lev…" at bounding box center [343, 142] width 140 height 158
click at [300, 147] on div "hero . moveLeft ( 3 ) hero . moveUp ( 2 ) hero . moveLeft ( ) hero . use ( "lev…" at bounding box center [343, 142] width 140 height 158
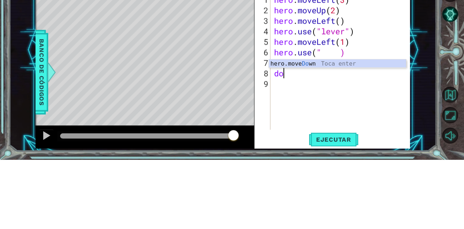
type textarea "d"
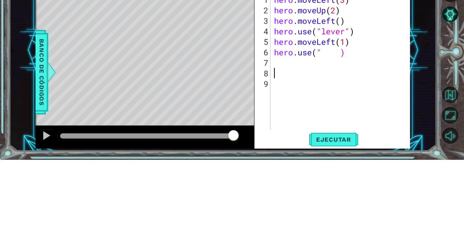
click at [325, 125] on div "hero . moveLeft ( 3 ) hero . moveUp ( 2 ) hero . moveLeft ( ) hero . use ( "lev…" at bounding box center [343, 142] width 140 height 158
click at [358, 126] on div "hero . moveLeft ( 3 ) hero . moveUp ( 2 ) hero . moveLeft ( ) hero . use ( "lev…" at bounding box center [343, 142] width 140 height 158
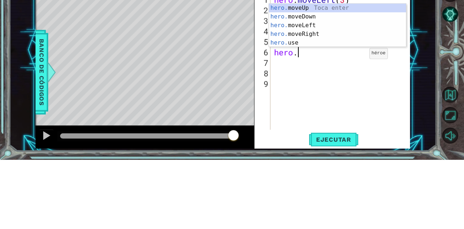
scroll to position [0, 1]
click at [299, 112] on div "hero. moveUp Toca enter hero. moveDown Toca enter hero. moveLeft Toca enter her…" at bounding box center [337, 103] width 137 height 61
type textarea "hero.use("name")"
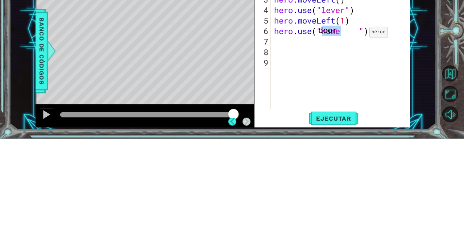
scroll to position [35, 0]
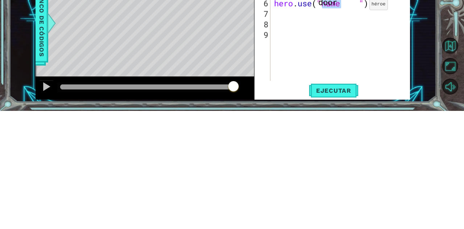
click at [345, 214] on button "Ejecutar" at bounding box center [334, 209] width 50 height 16
type textarea "hero.use("door")"
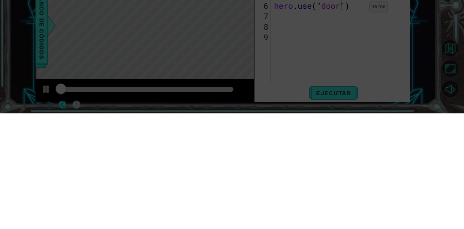
scroll to position [0, 0]
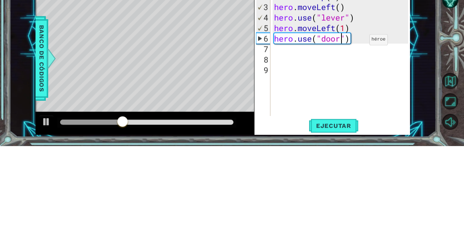
click at [292, 141] on div "hero . moveLeft ( 3 ) hero . moveUp ( 2 ) hero . moveLeft ( ) hero . use ( "lev…" at bounding box center [343, 142] width 140 height 158
click at [279, 138] on div "hero . moveLeft ( 3 ) hero . moveUp ( 2 ) hero . moveLeft ( ) hero . use ( "lev…" at bounding box center [343, 142] width 140 height 158
click at [280, 135] on div "hero . moveLeft ( 3 ) hero . moveUp ( 2 ) hero . moveLeft ( ) hero . use ( "lev…" at bounding box center [343, 142] width 140 height 158
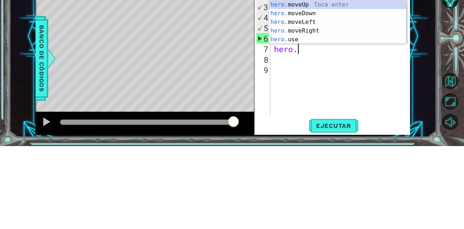
click at [323, 88] on div "hero. moveUp Toca enter hero. moveDown Toca enter hero. moveLeft Toca enter her…" at bounding box center [337, 113] width 137 height 61
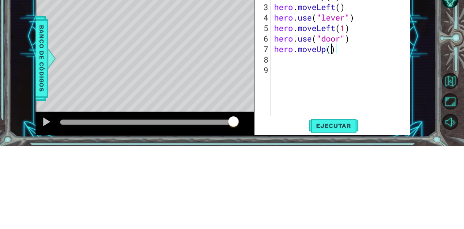
scroll to position [0, 2]
type textarea "hero.moveUp(2)"
click at [278, 144] on div "hero . moveLeft ( 3 ) hero . moveUp ( 2 ) hero . moveLeft ( ) hero . use ( "lev…" at bounding box center [343, 142] width 140 height 158
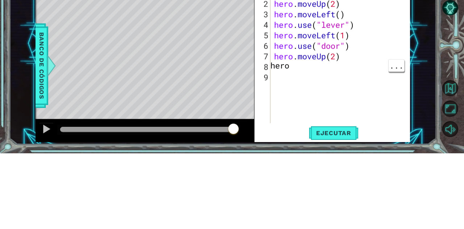
scroll to position [0, 1]
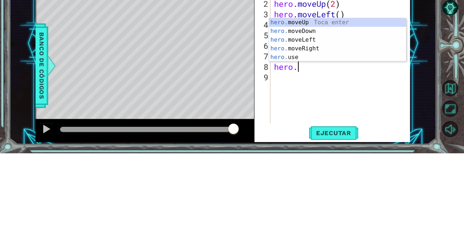
click at [312, 126] on div "hero. moveUp Toca enter hero. moveDown Toca enter hero. moveLeft Toca enter her…" at bounding box center [337, 124] width 137 height 61
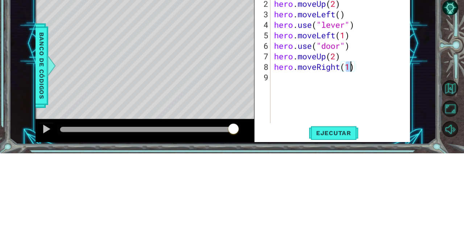
scroll to position [0, 3]
type textarea "hero.moveRight(2)"
click at [294, 155] on div "hero . moveLeft ( 3 ) hero . moveUp ( 2 ) hero . moveLeft ( ) hero . use ( "lev…" at bounding box center [343, 142] width 140 height 158
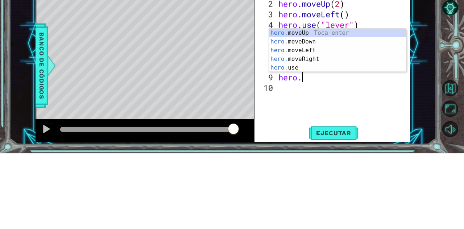
scroll to position [0, 1]
click at [298, 147] on div "hero. moveUp Toca enter hero. moveDown Toca enter hero. moveLeft Toca enter her…" at bounding box center [337, 134] width 137 height 61
type textarea "hero.use("name")"
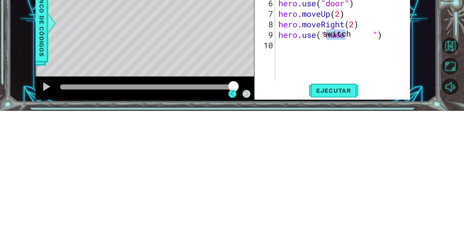
scroll to position [14, 0]
click at [340, 207] on span "Ejecutar" at bounding box center [334, 208] width 50 height 7
type textarea "hero.use("switch")"
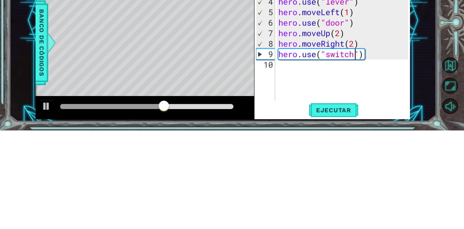
click at [297, 168] on div "hero . moveLeft ( 3 ) hero . moveUp ( 2 ) hero . moveLeft ( ) hero . use ( "lev…" at bounding box center [344, 142] width 135 height 158
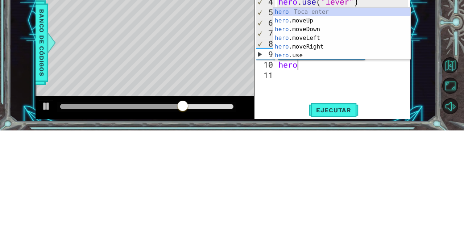
scroll to position [0, 0]
click at [319, 146] on div "hero Toca enter hero .moveUp Toca enter hero .moveDown Toca enter hero .moveLef…" at bounding box center [341, 141] width 137 height 70
type textarea "hero.moveRight(1)"
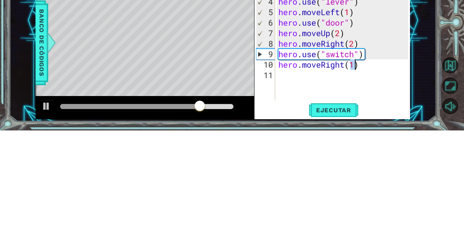
scroll to position [0, 3]
click at [286, 176] on div "hero . moveLeft ( 3 ) hero . moveUp ( 2 ) hero . moveLeft ( ) hero . use ( "lev…" at bounding box center [344, 142] width 135 height 158
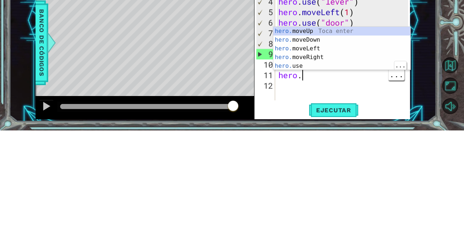
scroll to position [0, 1]
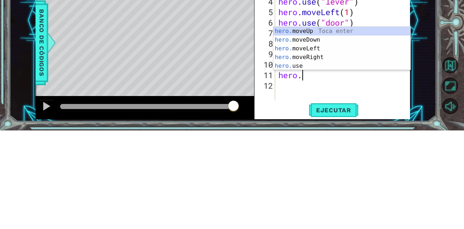
click at [331, 131] on div "hero. moveUp Toca enter hero. moveDown Toca enter hero. moveLeft Toca enter her…" at bounding box center [341, 156] width 137 height 61
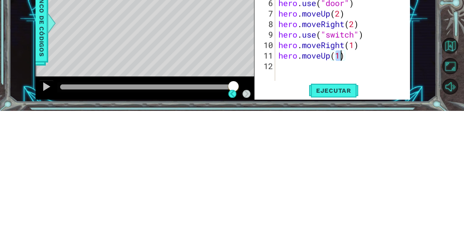
scroll to position [35, 0]
type textarea "hero.moveUp(1)"
click at [340, 208] on span "Ejecutar" at bounding box center [334, 208] width 50 height 7
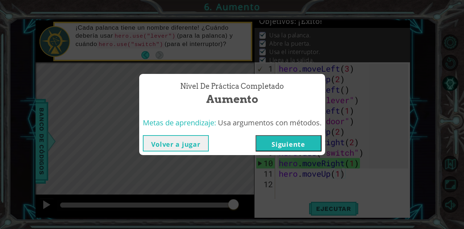
click at [306, 148] on button "Siguiente" at bounding box center [289, 143] width 66 height 16
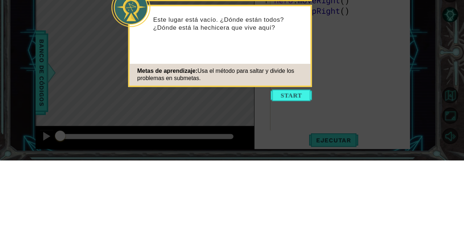
click at [295, 164] on button "Start" at bounding box center [291, 165] width 41 height 12
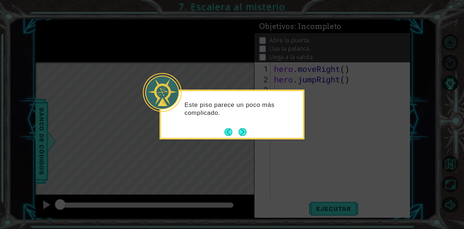
click at [244, 134] on button "Next" at bounding box center [243, 132] width 8 height 8
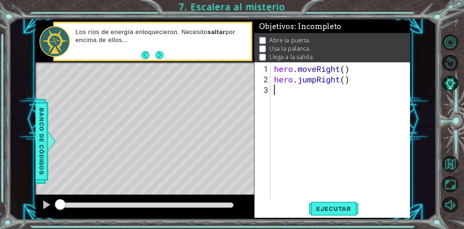
click at [162, 57] on button "Next" at bounding box center [160, 55] width 8 height 8
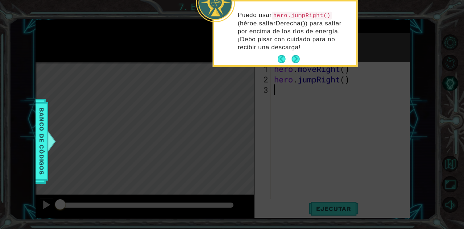
click at [292, 61] on button "Next" at bounding box center [296, 59] width 8 height 8
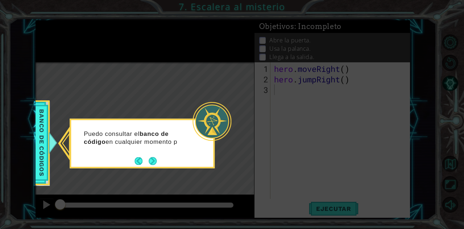
click at [156, 162] on button "Next" at bounding box center [153, 161] width 8 height 8
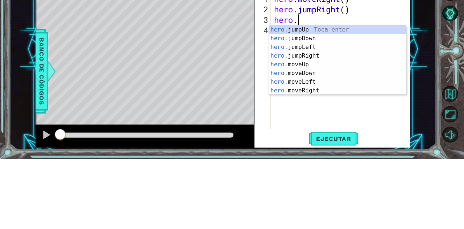
scroll to position [0, 1]
click at [316, 161] on div "hero. jumpUp Toca enter hero. jumpDown Toca enter hero. jumpLeft Toca enter her…" at bounding box center [337, 138] width 137 height 87
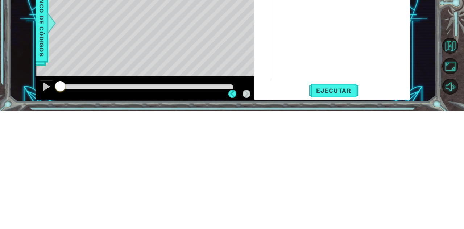
scroll to position [35, 0]
click at [351, 205] on button "Ejecutar" at bounding box center [334, 209] width 50 height 16
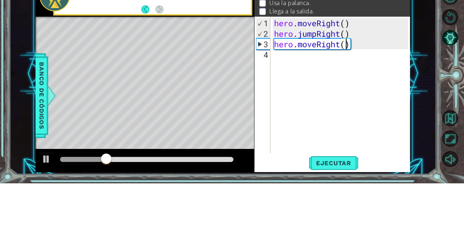
scroll to position [0, 3]
type textarea "hero.moveRight(1)"
click at [301, 109] on div "hero . moveRight ( ) hero . jumpRight ( ) hero . moveRight ( 1 )" at bounding box center [343, 142] width 140 height 158
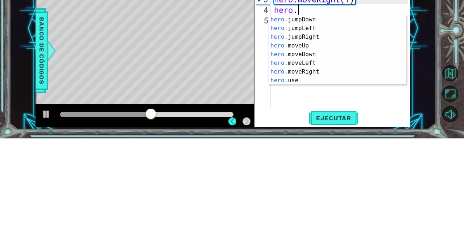
scroll to position [5, 0]
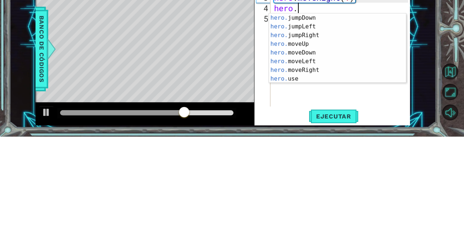
click at [305, 136] on div "hero. jumpDown Toca enter hero. jumpLeft Toca enter hero. jumpRight Toca enter …" at bounding box center [337, 149] width 137 height 87
type textarea "hero.moveUp(1)"
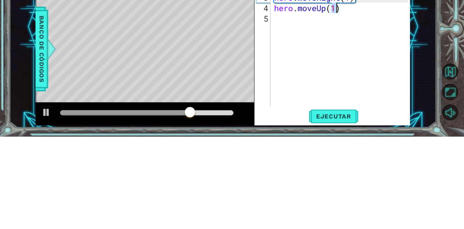
click at [295, 116] on div "hero . moveRight ( ) hero . jumpRight ( ) hero . moveRight ( 1 ) hero . moveUp …" at bounding box center [343, 142] width 140 height 158
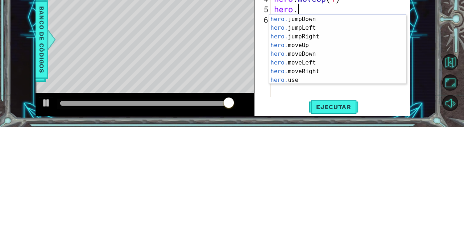
scroll to position [0, 0]
click at [296, 181] on div "hero. jumpUp Toca enter hero. jumpDown Toca enter hero. jumpLeft Toca enter her…" at bounding box center [337, 151] width 137 height 87
type textarea "hero.use("name")"
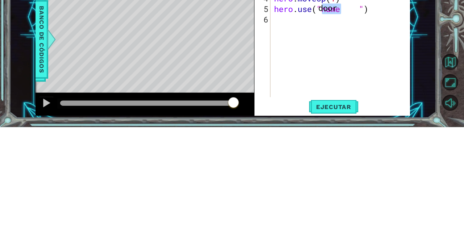
click at [342, 207] on span "Ejecutar" at bounding box center [334, 208] width 50 height 7
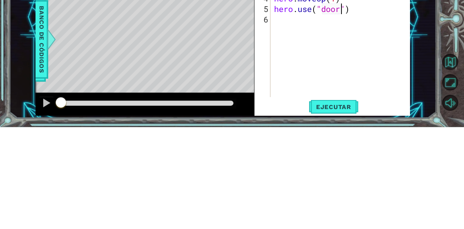
type textarea "hero.use("door")"
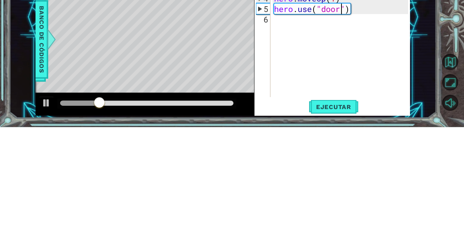
click at [295, 126] on div "hero . moveRight ( ) hero . jumpRight ( ) hero . moveRight ( 1 ) hero . moveUp …" at bounding box center [343, 142] width 140 height 158
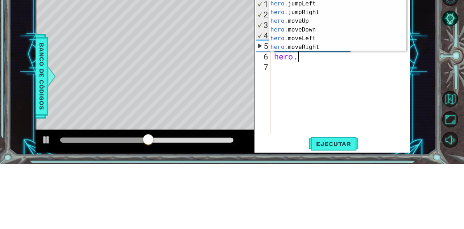
click at [307, 88] on div "hero. jumpUp Toca enter hero. jumpDown Toca enter hero. jumpLeft Toca enter her…" at bounding box center [337, 90] width 137 height 87
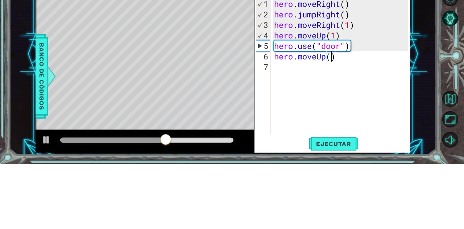
type textarea "hero.moveUp(2)"
click at [292, 135] on div "hero . moveRight ( ) hero . jumpRight ( ) hero . moveRight ( 1 ) hero . moveUp …" at bounding box center [343, 142] width 140 height 158
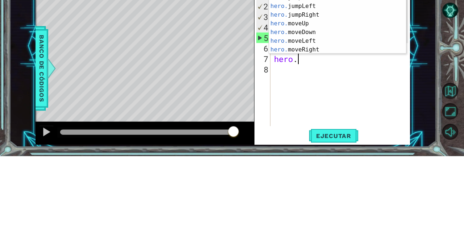
click at [309, 114] on div "hero. jumpUp Toca enter hero. jumpDown Toca enter hero. jumpLeft Toca enter her…" at bounding box center [337, 100] width 137 height 87
type textarea "hero.moveLeft(1)"
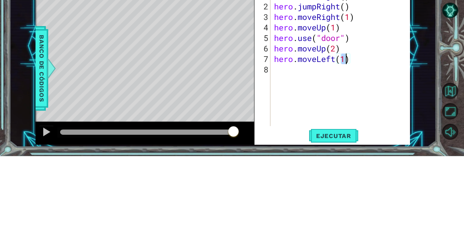
click at [291, 150] on div "hero . moveRight ( ) hero . jumpRight ( ) hero . moveRight ( 1 ) hero . moveUp …" at bounding box center [343, 142] width 140 height 158
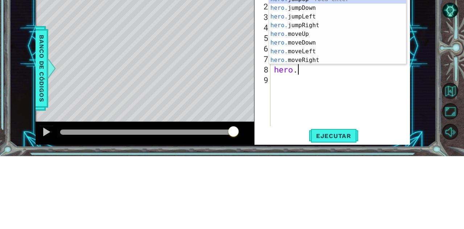
scroll to position [9, 0]
click at [294, 131] on div "hero. jumpDown Toca enter hero. jumpLeft Toca enter hero. jumpRight Toca enter …" at bounding box center [337, 111] width 137 height 87
type textarea "hero.use("name")"
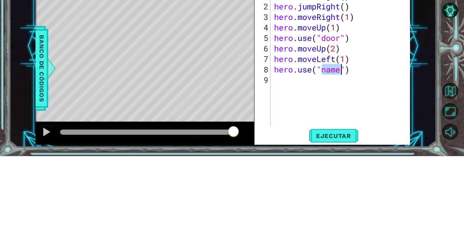
scroll to position [0, 3]
click at [280, 161] on div "hero . moveRight ( ) hero . jumpRight ( ) hero . moveRight ( 1 ) hero . moveUp …" at bounding box center [343, 142] width 140 height 158
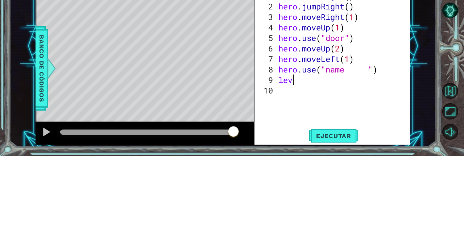
scroll to position [0, 0]
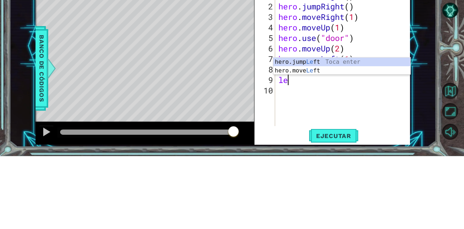
type textarea "l"
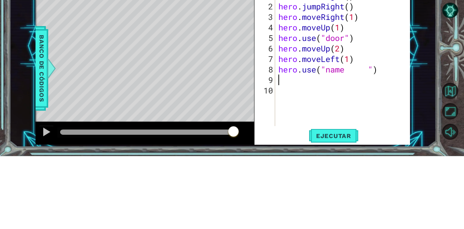
click at [349, 149] on div "hero . moveRight ( ) hero . jumpRight ( ) hero . moveRight ( 1 ) hero . moveUp …" at bounding box center [344, 142] width 135 height 158
click at [348, 145] on div "hero . moveRight ( ) hero . jumpRight ( ) hero . moveRight ( 1 ) hero . moveUp …" at bounding box center [344, 142] width 135 height 158
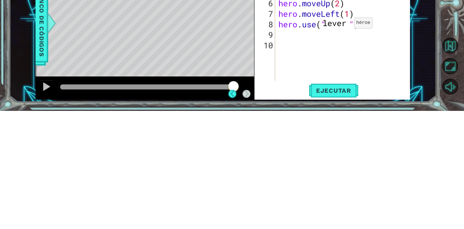
scroll to position [17, 0]
click at [347, 206] on span "Ejecutar" at bounding box center [334, 208] width 50 height 7
type textarea "hero.use("lever")"
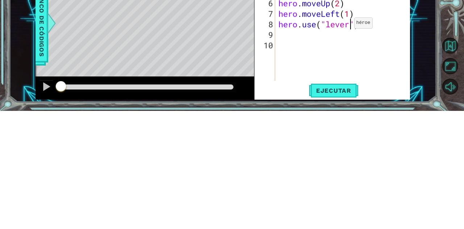
scroll to position [0, 0]
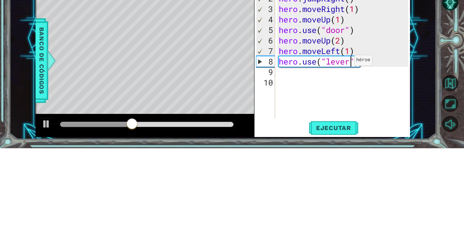
click at [292, 158] on div "hero . moveRight ( ) hero . jumpRight ( ) hero . moveRight ( 1 ) hero . moveUp …" at bounding box center [344, 142] width 135 height 158
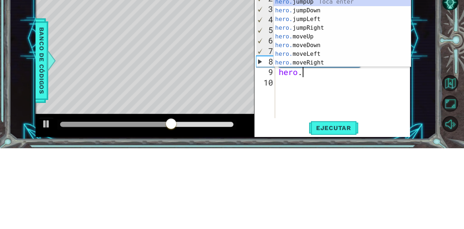
click at [319, 144] on div "hero. jumpUp Toca enter hero. jumpDown Toca enter hero. jumpLeft Toca enter her…" at bounding box center [342, 121] width 137 height 87
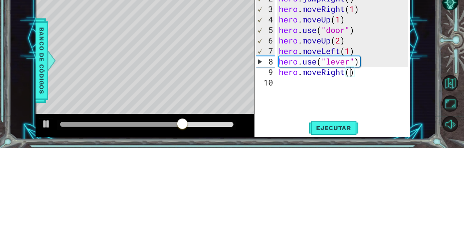
type textarea "hero.moveRight(2)"
click at [291, 166] on div "hero . moveRight ( ) hero . jumpRight ( ) hero . moveRight ( 1 ) hero . moveUp …" at bounding box center [344, 142] width 135 height 158
type textarea "hero."
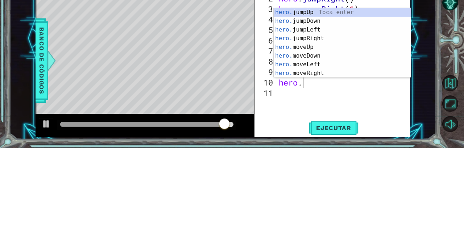
scroll to position [0, 1]
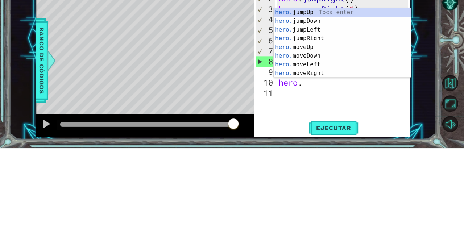
click at [340, 94] on div "hero. jumpUp Toca enter hero. jumpDown Toca enter hero. jumpLeft Toca enter her…" at bounding box center [342, 132] width 137 height 87
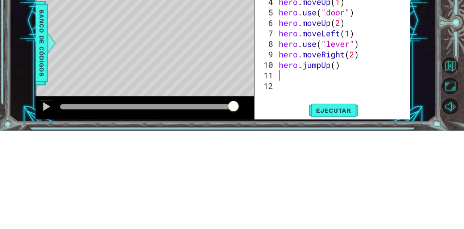
click at [290, 179] on div "hero . moveRight ( ) hero . jumpRight ( ) hero . moveRight ( 1 ) hero . moveUp …" at bounding box center [344, 142] width 135 height 158
click at [283, 176] on div "hero . moveRight ( ) hero . jumpRight ( ) hero . moveRight ( 1 ) hero . moveUp …" at bounding box center [344, 142] width 135 height 158
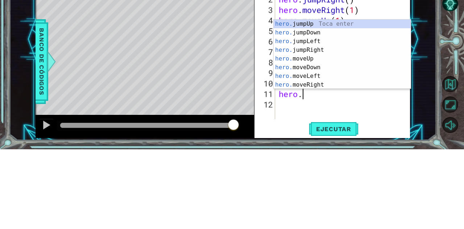
scroll to position [0, 1]
click at [313, 156] on div "hero. jumpUp Toca enter hero. jumpDown Toca enter hero. jumpLeft Toca enter her…" at bounding box center [342, 142] width 137 height 87
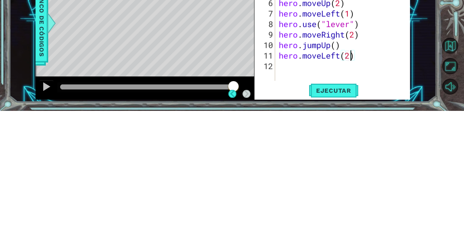
scroll to position [21, 0]
type textarea "hero.moveLeft(2)"
click at [339, 212] on span "Ejecutar" at bounding box center [334, 208] width 50 height 7
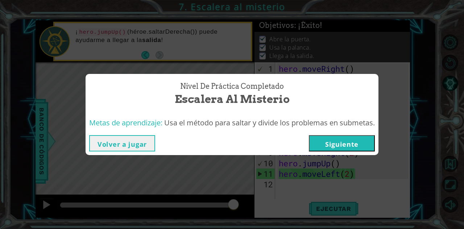
click at [366, 139] on button "Siguiente" at bounding box center [342, 143] width 66 height 16
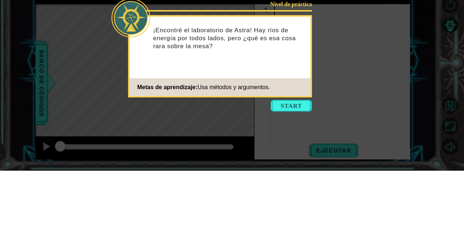
click at [304, 163] on button "Start" at bounding box center [291, 165] width 41 height 12
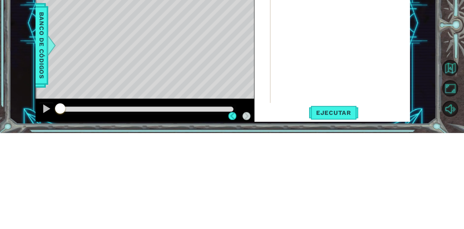
scroll to position [17, 0]
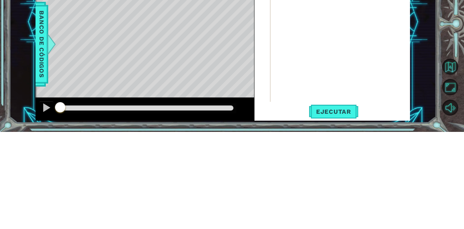
click at [377, 164] on div at bounding box center [343, 142] width 140 height 158
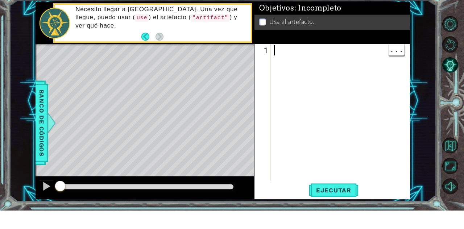
click at [312, 61] on div "Objetivos : Incompleto Usa el artefacto." at bounding box center [333, 41] width 156 height 42
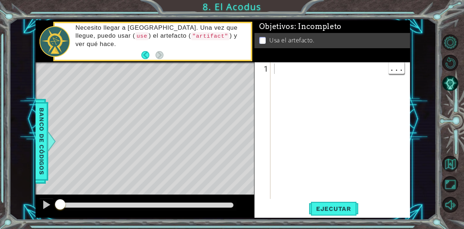
click at [342, 71] on div at bounding box center [343, 142] width 140 height 158
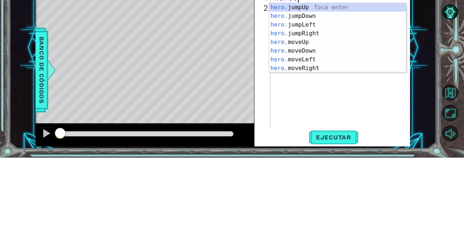
click at [310, 118] on div "hero. jumpUp Toca enter hero. jumpDown Toca enter hero. jumpLeft Toca enter her…" at bounding box center [337, 117] width 137 height 87
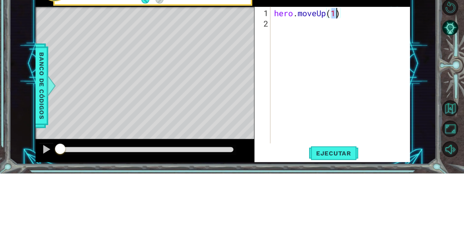
scroll to position [0, 2]
type textarea "hero.moveUp(2)"
click at [304, 79] on div "hero . moveUp ( 2 )" at bounding box center [343, 142] width 140 height 158
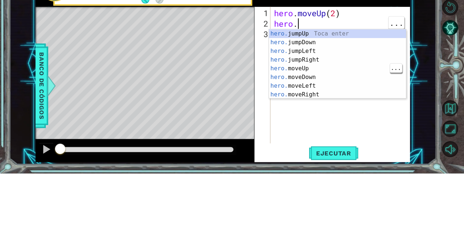
scroll to position [0, 1]
click at [313, 142] on div "hero. jumpUp Toca enter hero. jumpDown Toca enter hero. jumpLeft Toca enter her…" at bounding box center [337, 128] width 137 height 87
type textarea "hero.moveLeft(1)"
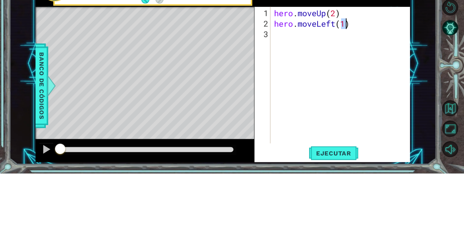
scroll to position [0, 3]
click at [283, 93] on div "hero . moveUp ( 2 ) hero . moveLeft ( 1 )" at bounding box center [343, 142] width 140 height 158
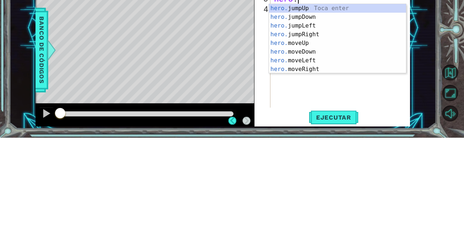
scroll to position [17, 0]
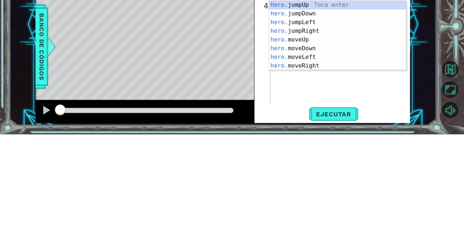
click at [314, 144] on div "hero. jumpUp Toca enter hero. jumpDown Toca enter hero. jumpLeft Toca enter her…" at bounding box center [337, 138] width 137 height 87
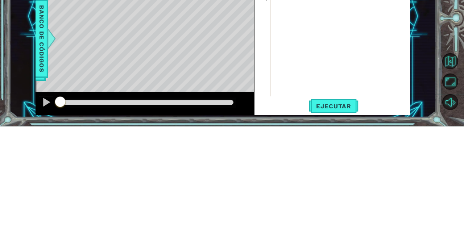
type textarea "hero.moveDown(2)"
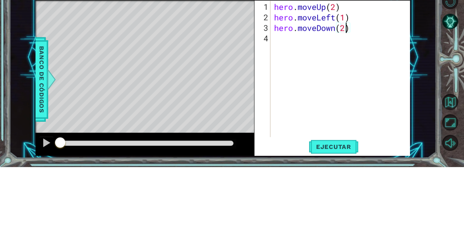
click at [283, 102] on div "hero . moveUp ( 2 ) hero . moveLeft ( 1 ) hero . moveDown ( 2 )" at bounding box center [343, 142] width 140 height 158
type textarea "hero."
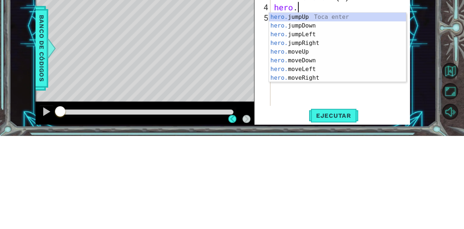
scroll to position [17, 0]
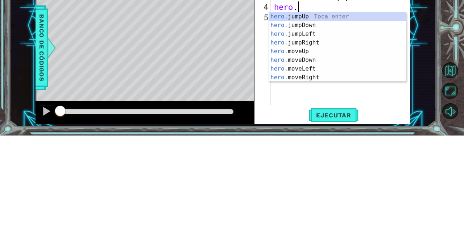
click at [341, 110] on div "hero. jumpUp Toca enter hero. jumpDown Toca enter hero. jumpLeft Toca enter her…" at bounding box center [337, 149] width 137 height 87
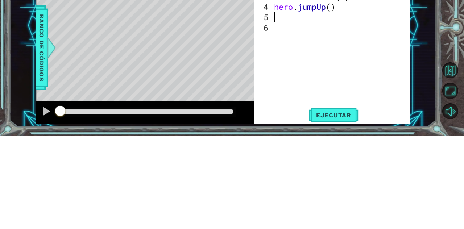
click at [326, 106] on div "hero . moveUp ( 2 ) hero . moveLeft ( 1 ) hero . moveDown ( 2 ) hero . jumpUp (…" at bounding box center [343, 142] width 140 height 158
click at [322, 102] on div "hero . moveUp ( 2 ) hero . moveLeft ( 1 ) hero . moveDown ( 2 ) hero . jumpUp (…" at bounding box center [343, 142] width 140 height 158
click at [323, 105] on div "hero . moveUp ( 2 ) hero . moveLeft ( 1 ) hero . moveDown ( 2 ) hero . jumpUp (…" at bounding box center [343, 142] width 140 height 158
click at [329, 104] on div "hero . moveUp ( 2 ) hero . moveLeft ( 1 ) hero . moveDown ( 2 ) hero . jumpUp (…" at bounding box center [343, 142] width 140 height 158
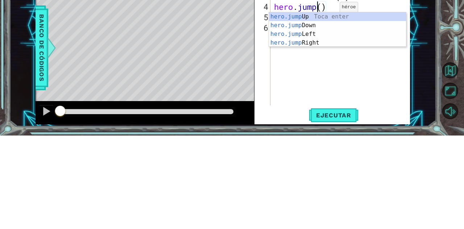
scroll to position [0, 2]
click at [314, 127] on div "hero.jump Up Toca enter hero.jump Down Toca enter hero.jump Left Toca enter her…" at bounding box center [337, 132] width 137 height 52
type textarea "hero.jumpLeft"
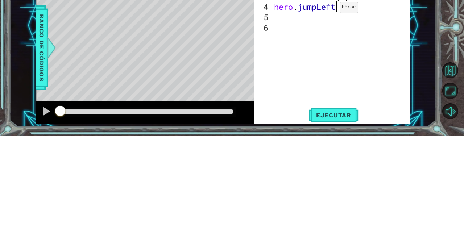
click at [284, 114] on div "hero . moveUp ( 2 ) hero . moveLeft ( 1 ) hero . moveDown ( 2 ) hero . jumpLeft" at bounding box center [343, 142] width 140 height 158
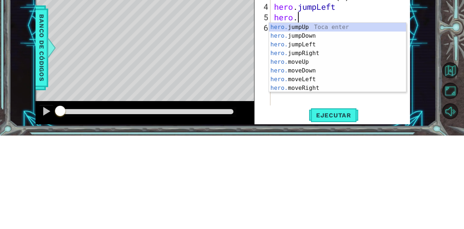
click at [305, 156] on div "hero. jumpUp Toca enter hero. jumpDown Toca enter hero. jumpLeft Toca enter her…" at bounding box center [337, 159] width 137 height 87
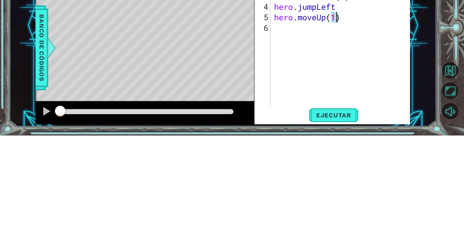
click at [339, 114] on div "hero . moveUp ( 2 ) hero . moveLeft ( 1 ) hero . moveDown ( 2 ) hero . jumpLeft…" at bounding box center [343, 142] width 140 height 158
click at [334, 112] on div "hero . moveUp ( 2 ) hero . moveLeft ( 1 ) hero . moveDown ( 2 ) hero . jumpLeft…" at bounding box center [343, 142] width 140 height 158
click at [338, 114] on div "hero . moveUp ( 2 ) hero . moveLeft ( 1 ) hero . moveDown ( 2 ) hero . jumpLeft…" at bounding box center [343, 142] width 140 height 158
type textarea "hero.moveUp(2)"
click at [294, 128] on div "hero . moveUp ( 2 ) hero . moveLeft ( 1 ) hero . moveDown ( 2 ) hero . jumpLeft…" at bounding box center [343, 142] width 140 height 158
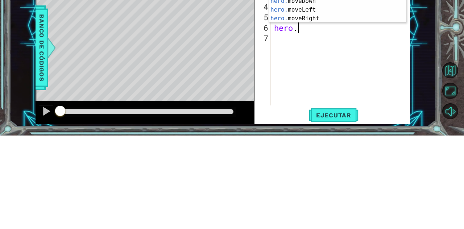
click at [318, 110] on div "hero. jumpUp Toca enter hero. jumpDown Toca enter hero. jumpLeft Toca enter her…" at bounding box center [337, 90] width 137 height 87
type textarea "hero.moveRight(1)"
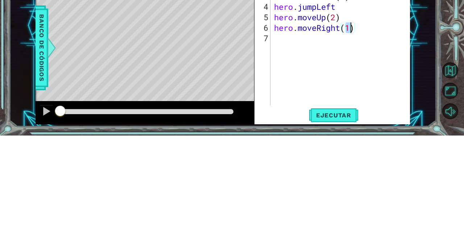
click at [284, 134] on div "hero . moveUp ( 2 ) hero . moveLeft ( 1 ) hero . moveDown ( 2 ) hero . jumpLeft…" at bounding box center [343, 142] width 140 height 158
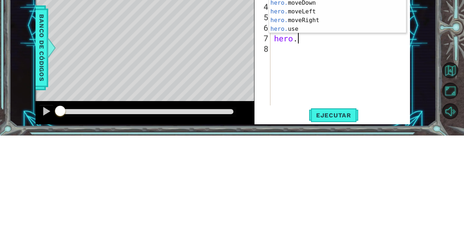
scroll to position [9, 0]
click at [299, 120] on div "hero. jumpDown Toca enter hero. jumpLeft Toca enter hero. jumpRight Toca enter …" at bounding box center [337, 100] width 137 height 87
type textarea "hero.use("name")"
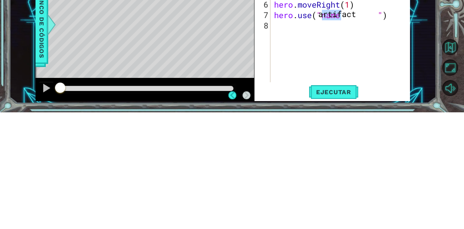
scroll to position [26, 0]
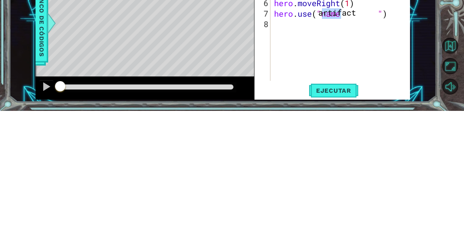
click at [346, 210] on span "Ejecutar" at bounding box center [334, 208] width 50 height 7
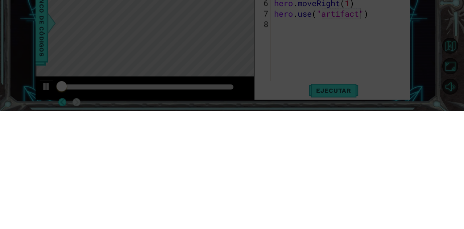
scroll to position [0, 0]
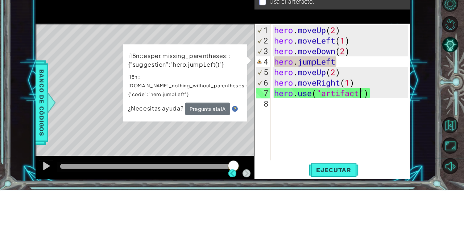
click at [301, 96] on div "hero . moveUp ( 2 ) hero . moveLeft ( 1 ) hero . moveDown ( 2 ) hero . jumpLeft…" at bounding box center [343, 142] width 140 height 158
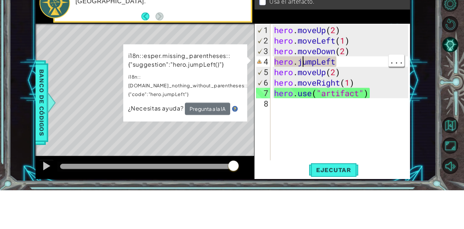
click at [340, 99] on div "hero . moveUp ( 2 ) hero . moveLeft ( 1 ) hero . moveDown ( 2 ) hero . jumpLeft…" at bounding box center [343, 142] width 140 height 158
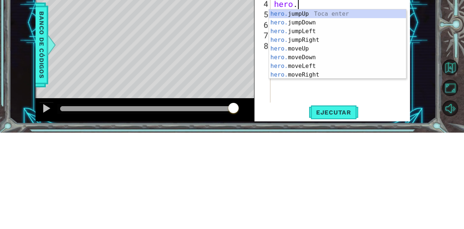
scroll to position [9, 0]
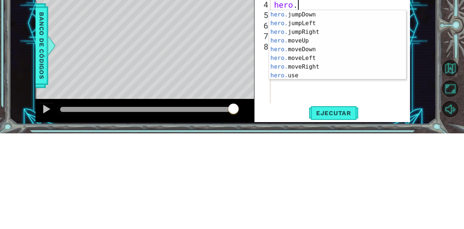
click at [316, 155] on div "hero. jumpDown Toca enter hero. jumpLeft Toca enter hero. jumpRight Toca enter …" at bounding box center [337, 149] width 137 height 87
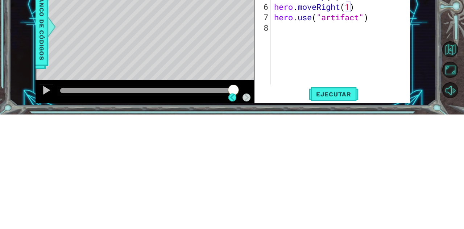
scroll to position [1, 0]
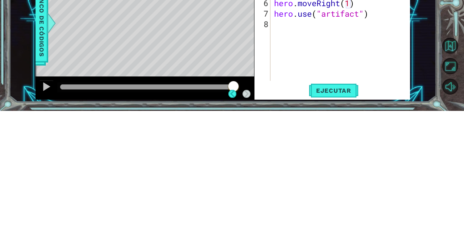
click at [342, 213] on button "Ejecutar" at bounding box center [334, 209] width 50 height 16
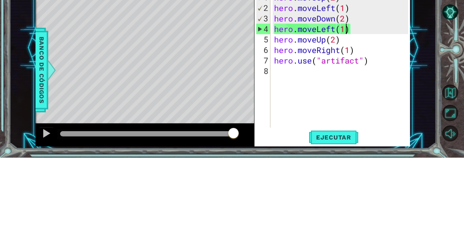
click at [333, 106] on div "hero . moveUp ( 2 ) hero . moveLeft ( 1 ) hero . moveDown ( 2 ) hero . moveLeft…" at bounding box center [343, 142] width 140 height 158
click at [334, 102] on div "hero . moveUp ( 2 ) hero . moveLeft ( 1 ) hero . moveDown ( 2 ) hero . moveLeft…" at bounding box center [343, 142] width 140 height 158
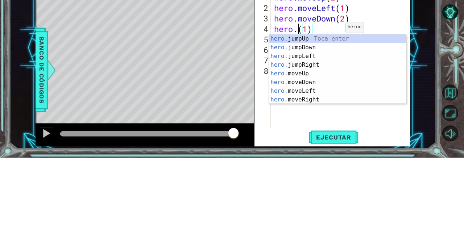
scroll to position [0, 1]
click at [318, 127] on div "hero. jumpUp Toca enter hero. jumpDown Toca enter hero. jumpLeft Toca enter her…" at bounding box center [337, 149] width 137 height 87
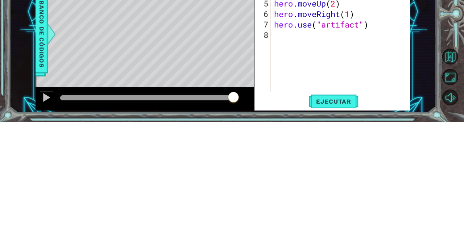
click at [348, 209] on span "Ejecutar" at bounding box center [334, 208] width 50 height 7
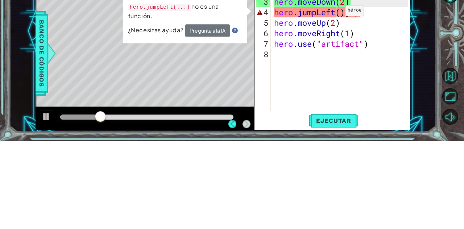
scroll to position [1, 0]
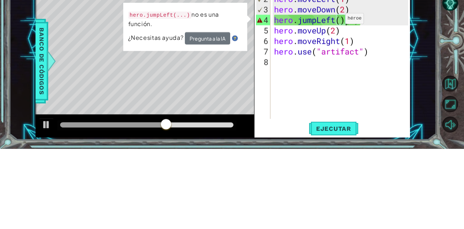
click at [339, 115] on div "hero . moveUp ( 2 ) hero . moveLeft ( 1 ) hero . moveDown ( 2 ) hero . jumpLeft…" at bounding box center [343, 142] width 140 height 158
click at [357, 102] on div "hero . moveUp ( 2 ) hero . moveLeft ( 1 ) hero . moveDown ( 2 ) hero . jumpLeft…" at bounding box center [343, 142] width 140 height 158
click at [363, 102] on div "hero . moveUp ( 2 ) hero . moveLeft ( 1 ) hero . moveDown ( 2 ) hero . jumpLeft…" at bounding box center [343, 142] width 140 height 158
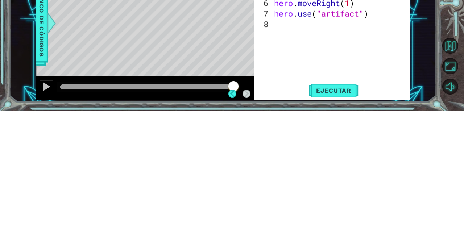
scroll to position [35, 0]
click at [343, 214] on button "Ejecutar" at bounding box center [334, 209] width 50 height 16
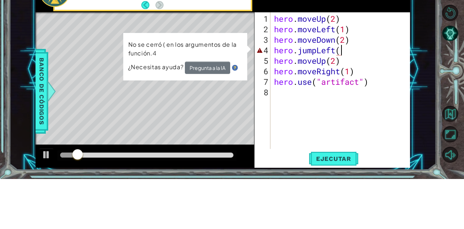
click at [336, 99] on div "hero . moveUp ( 2 ) hero . moveLeft ( 1 ) hero . moveDown ( 2 ) hero . jumpLeft…" at bounding box center [343, 142] width 140 height 158
click at [345, 101] on div "hero . moveUp ( 2 ) hero . moveLeft ( 1 ) hero . moveDown ( 2 ) hero . jumpLeft…" at bounding box center [343, 142] width 140 height 158
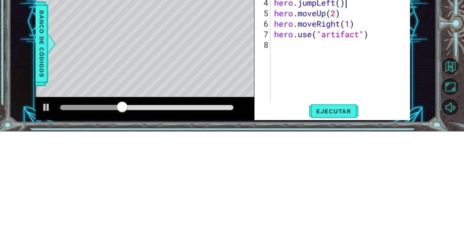
type textarea "hero.jumpLeft()"
click at [346, 203] on button "Ejecutar" at bounding box center [334, 209] width 50 height 16
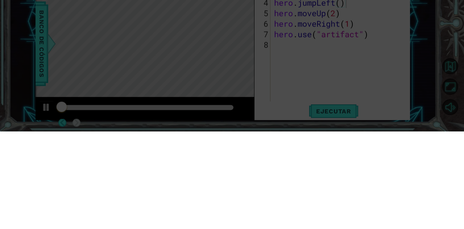
scroll to position [0, 0]
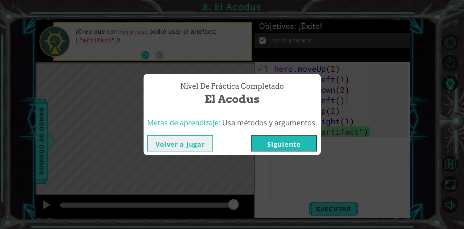
click at [309, 143] on button "Siguiente" at bounding box center [284, 143] width 66 height 16
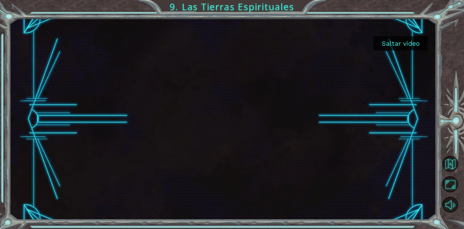
click at [410, 41] on button "Saltar video" at bounding box center [401, 43] width 54 height 14
